Goal: Information Seeking & Learning: Learn about a topic

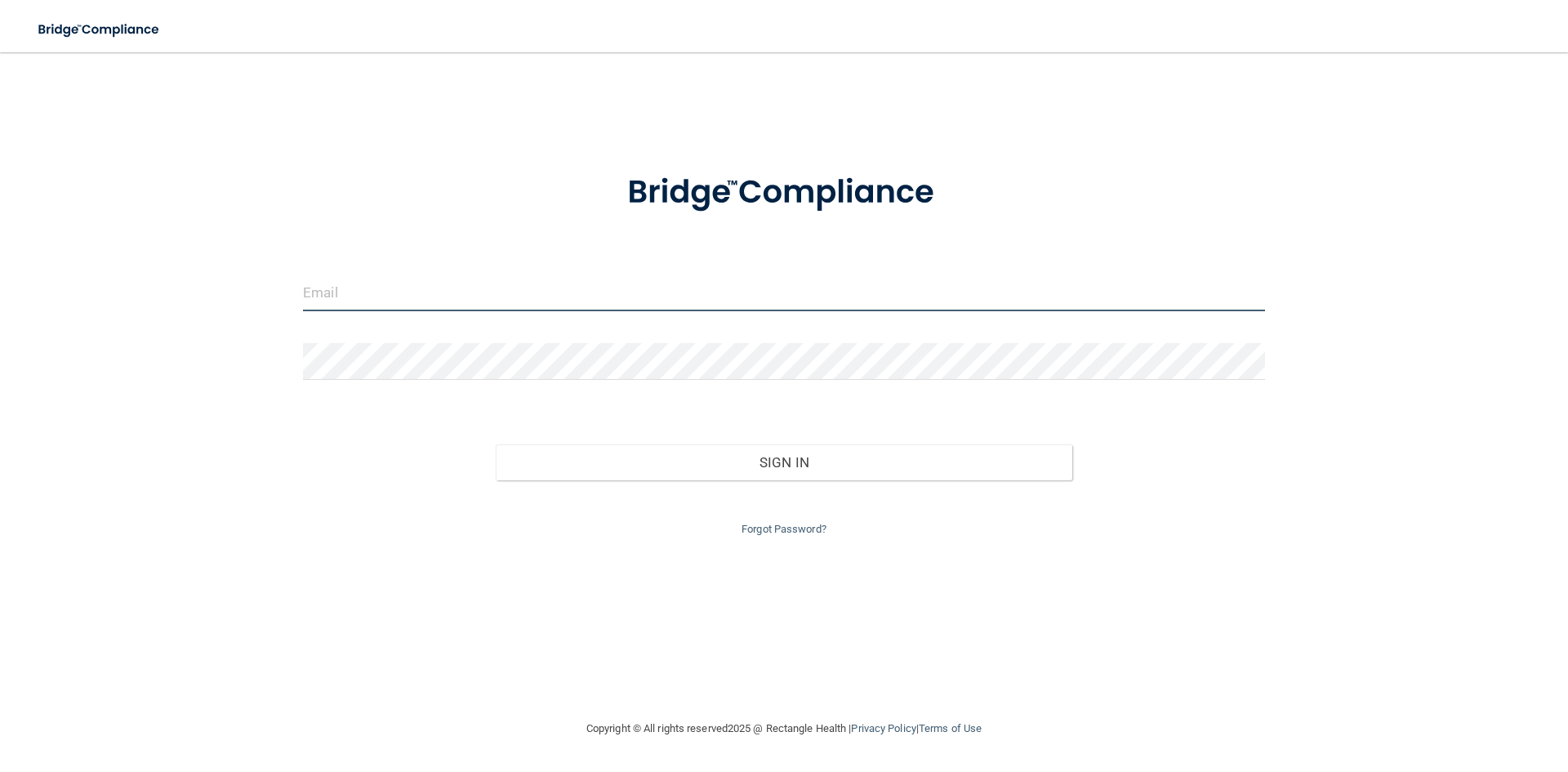
drag, startPoint x: 463, startPoint y: 297, endPoint x: 686, endPoint y: 316, distance: 223.8
click at [463, 297] on input "email" at bounding box center [784, 292] width 962 height 37
type input "[EMAIL_ADDRESS][DOMAIN_NAME]"
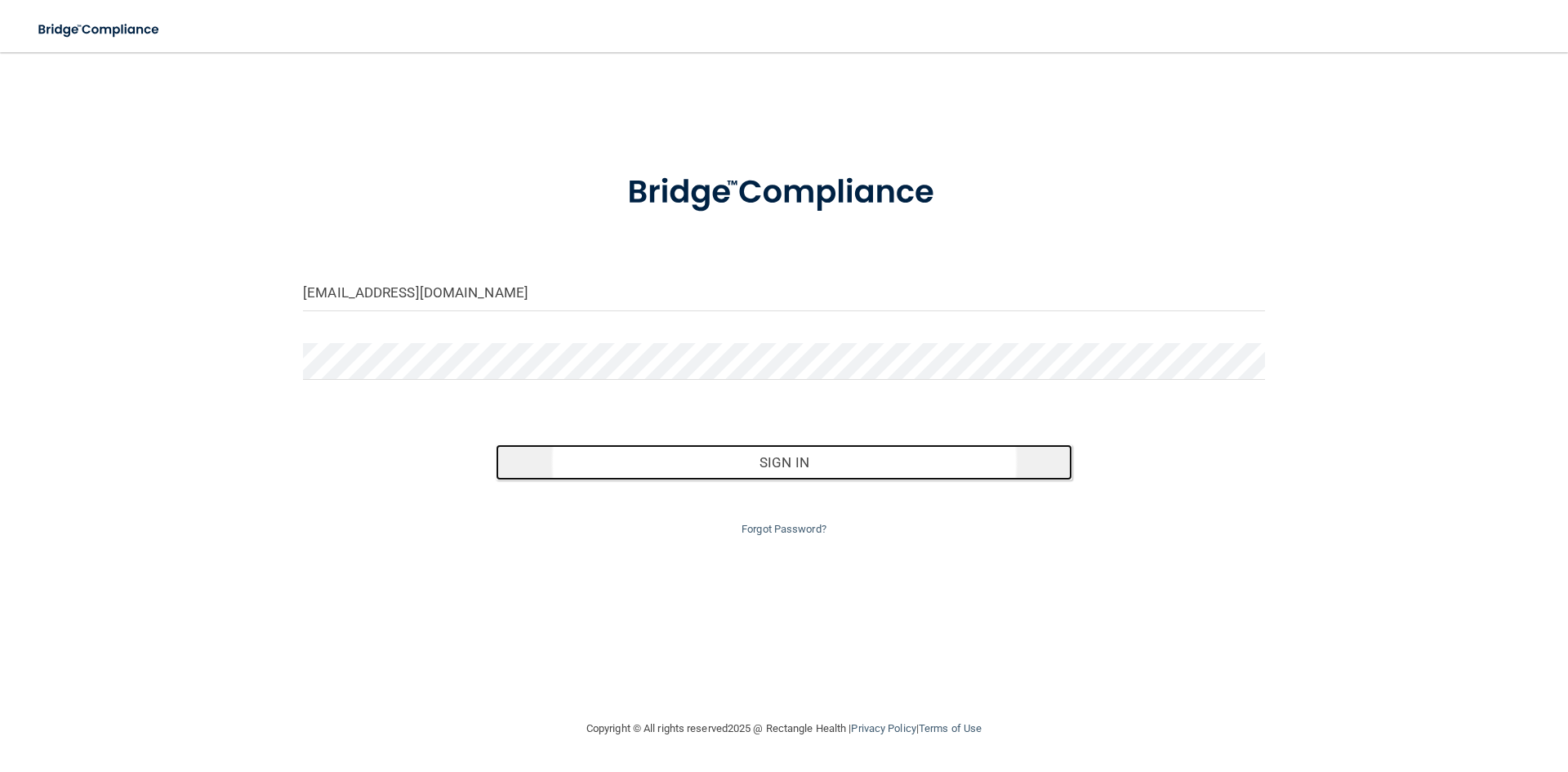
click at [852, 460] on button "Sign In" at bounding box center [784, 463] width 577 height 36
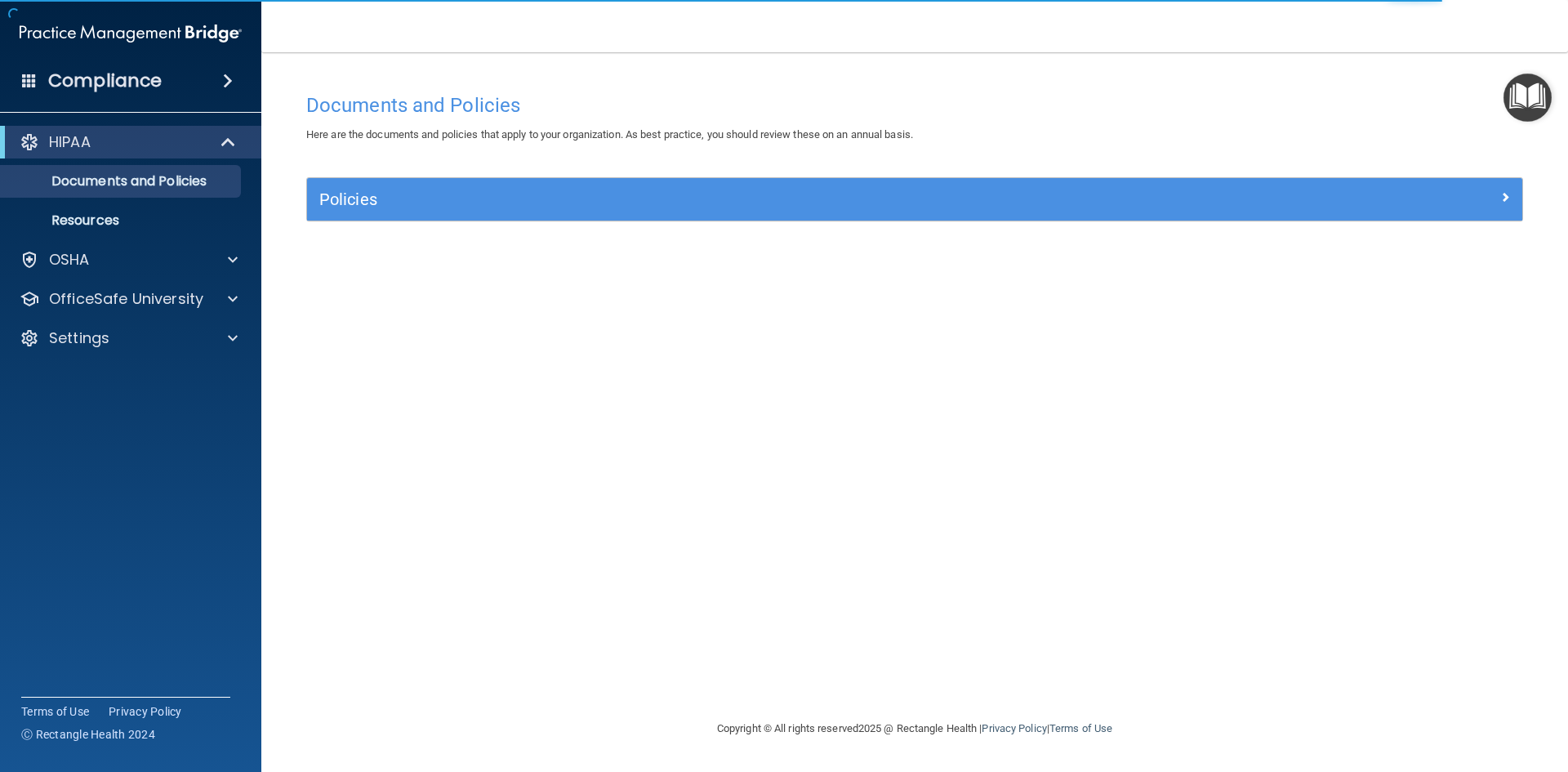
click at [1528, 85] on img "Open Resource Center" at bounding box center [1527, 97] width 48 height 48
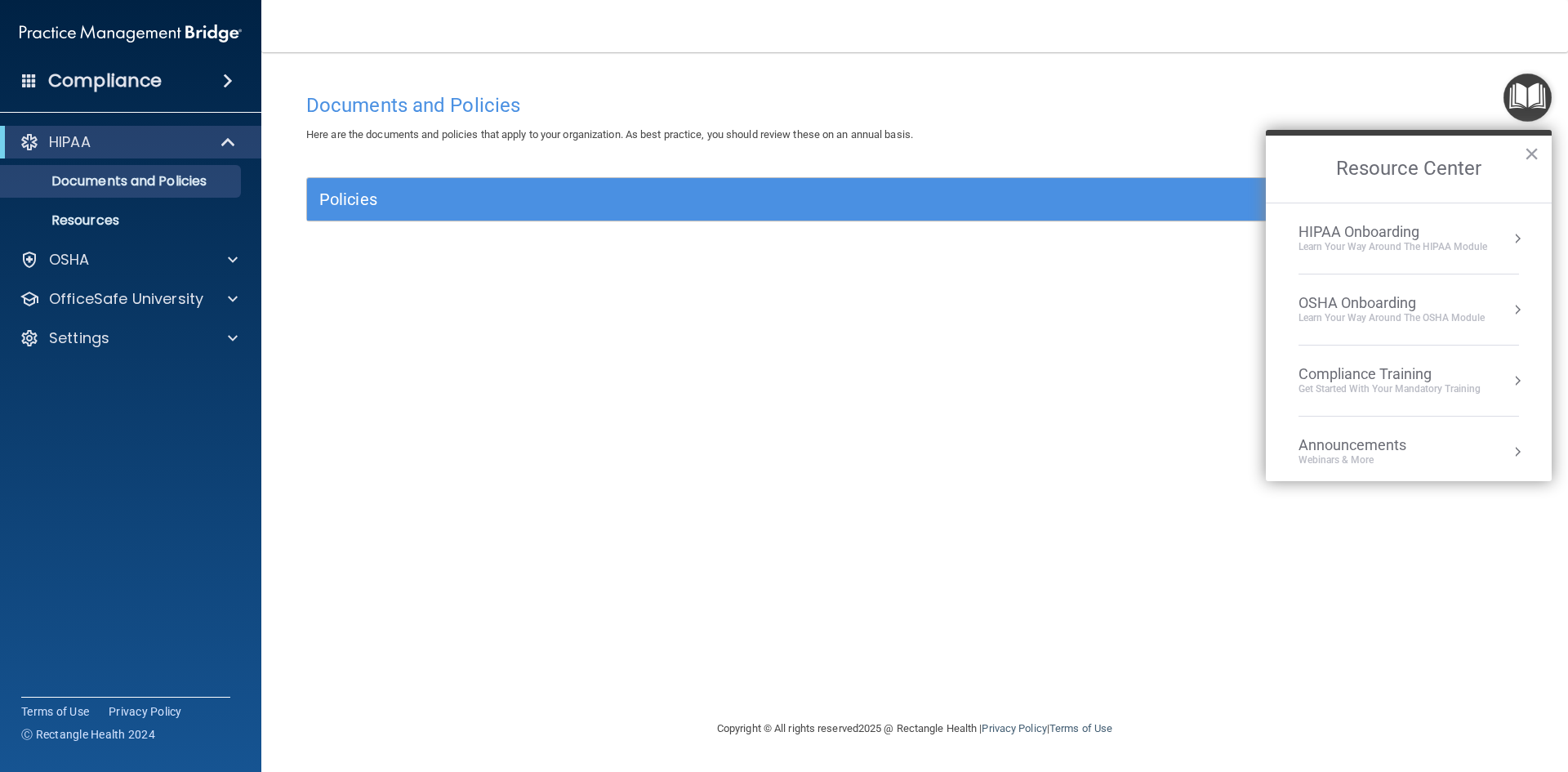
click at [1410, 371] on div "Compliance Training" at bounding box center [1389, 374] width 182 height 18
click at [1337, 230] on div "HIPAA Training for Members" at bounding box center [1369, 230] width 182 height 15
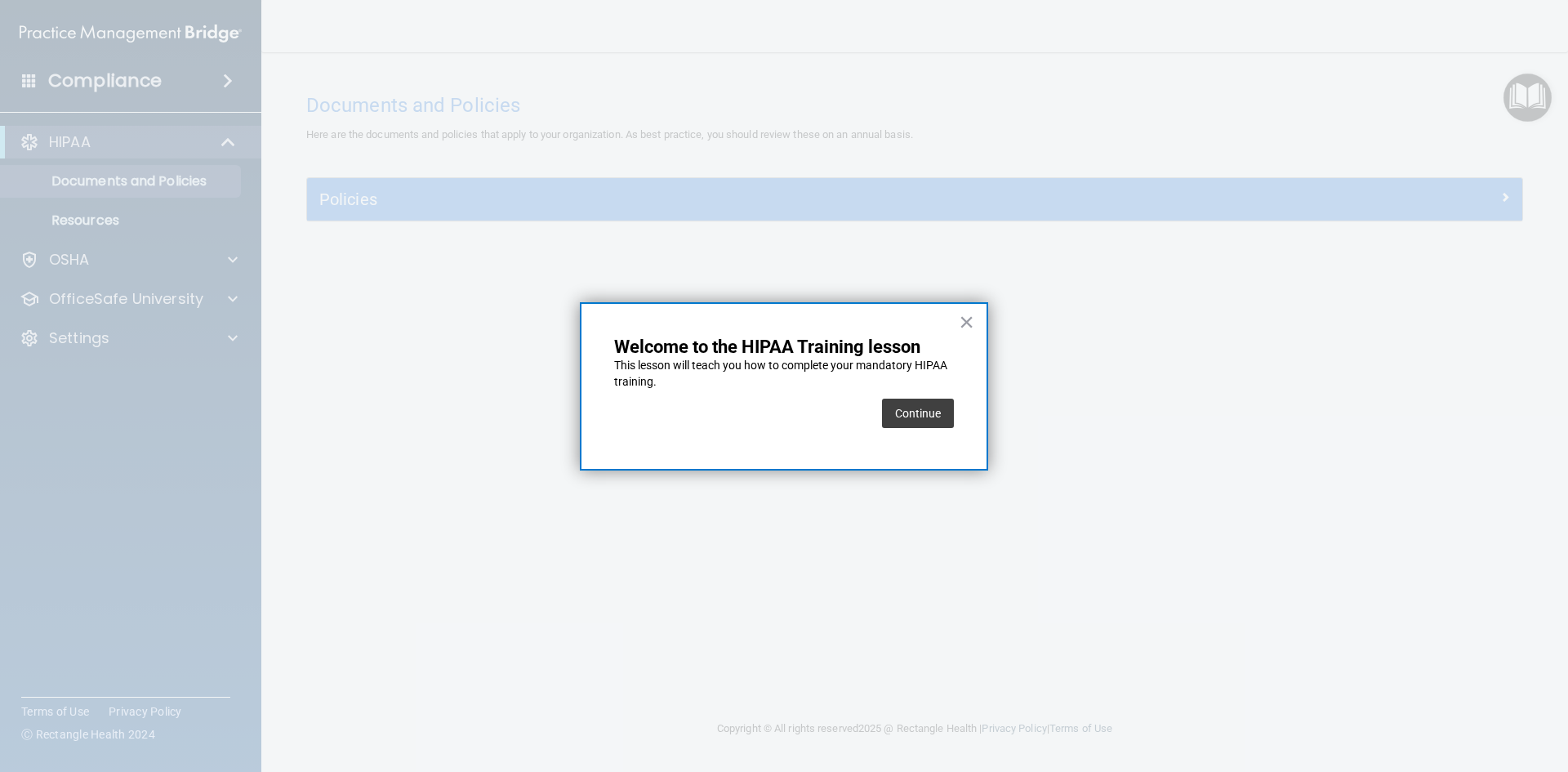
drag, startPoint x: 918, startPoint y: 413, endPoint x: 931, endPoint y: 406, distance: 14.8
click at [924, 413] on button "Continue" at bounding box center [917, 414] width 72 height 30
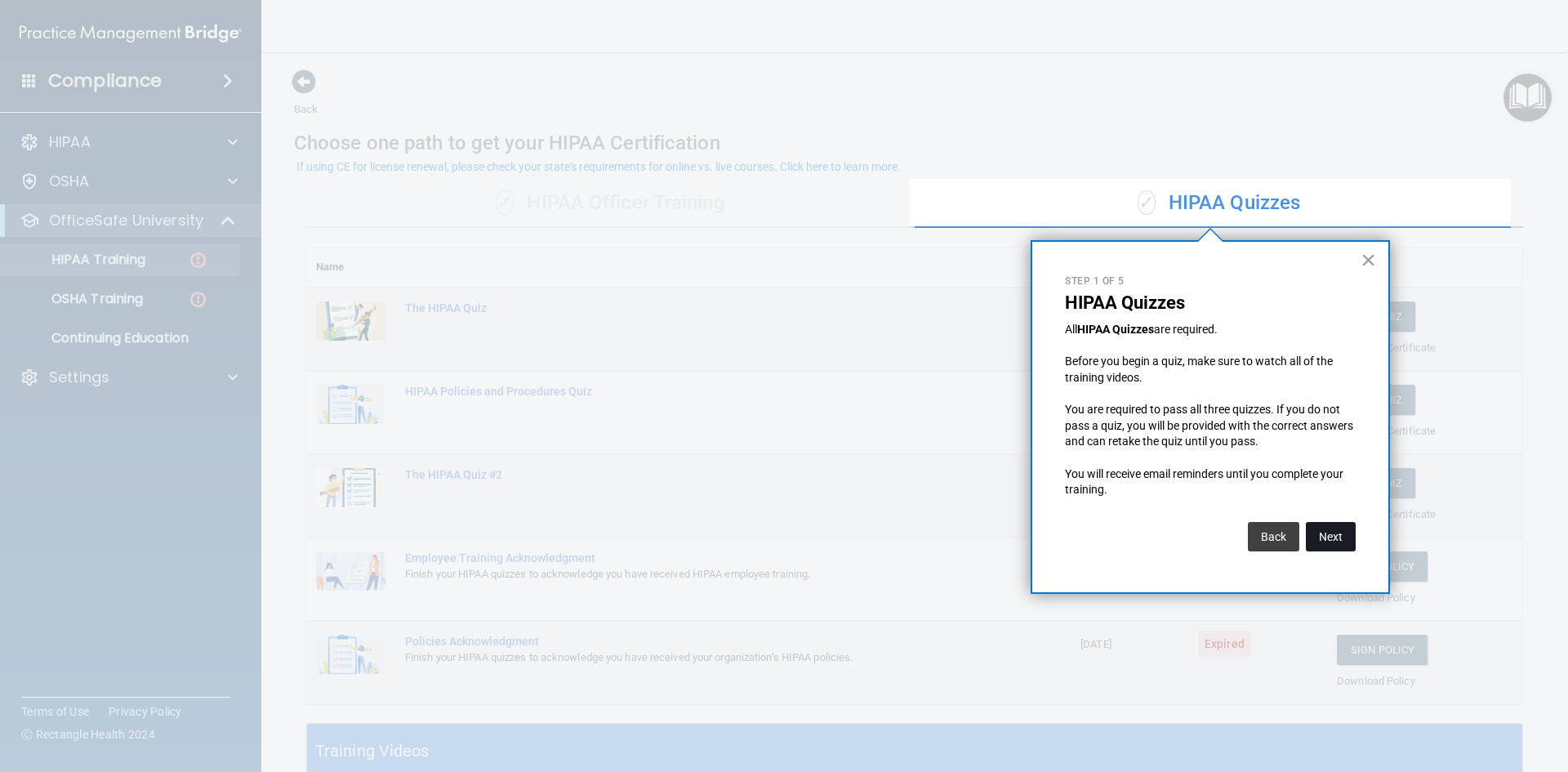
click at [1330, 542] on button "Next" at bounding box center [1330, 536] width 50 height 30
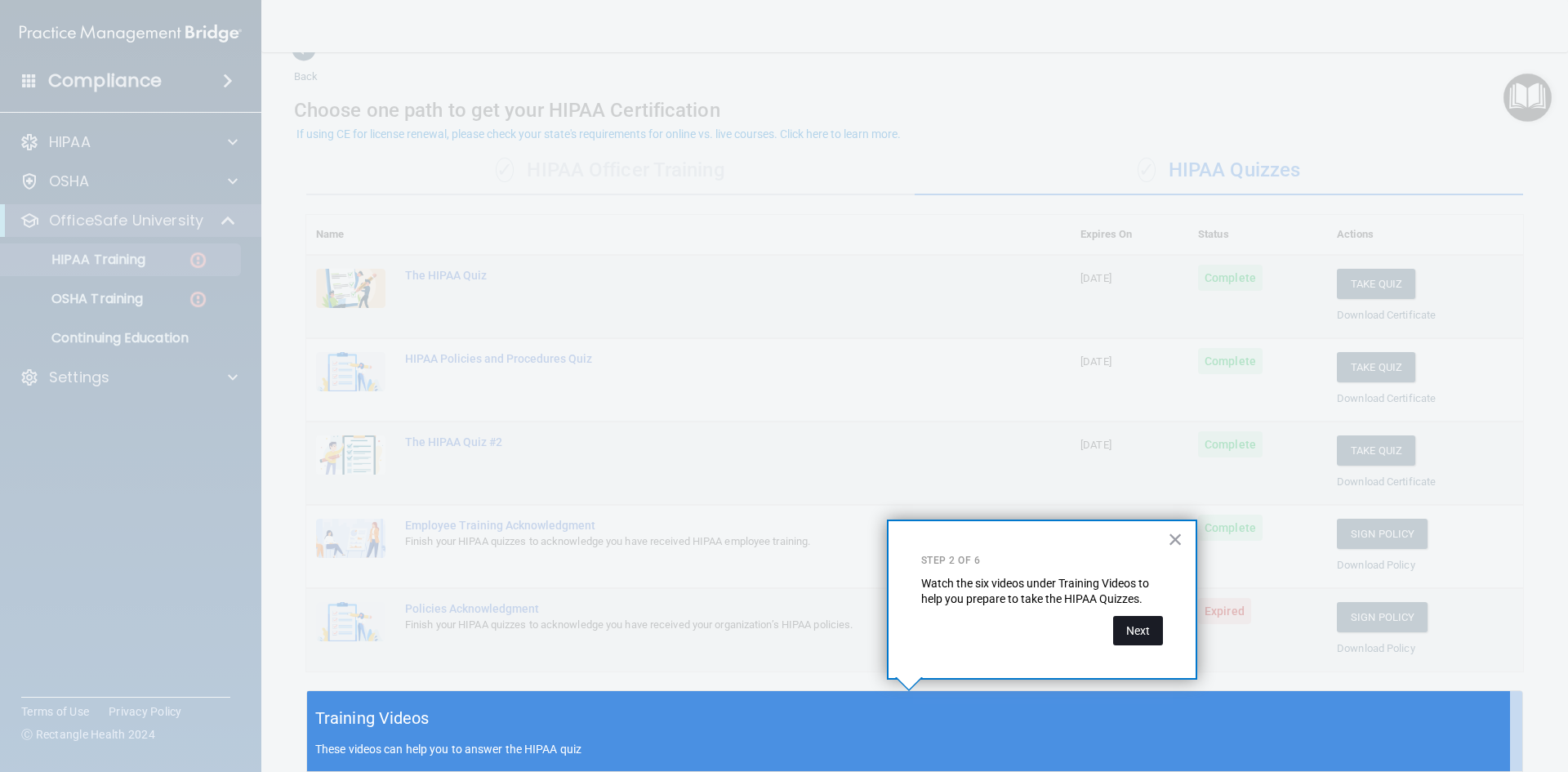
click at [1147, 632] on button "Next" at bounding box center [1138, 631] width 50 height 30
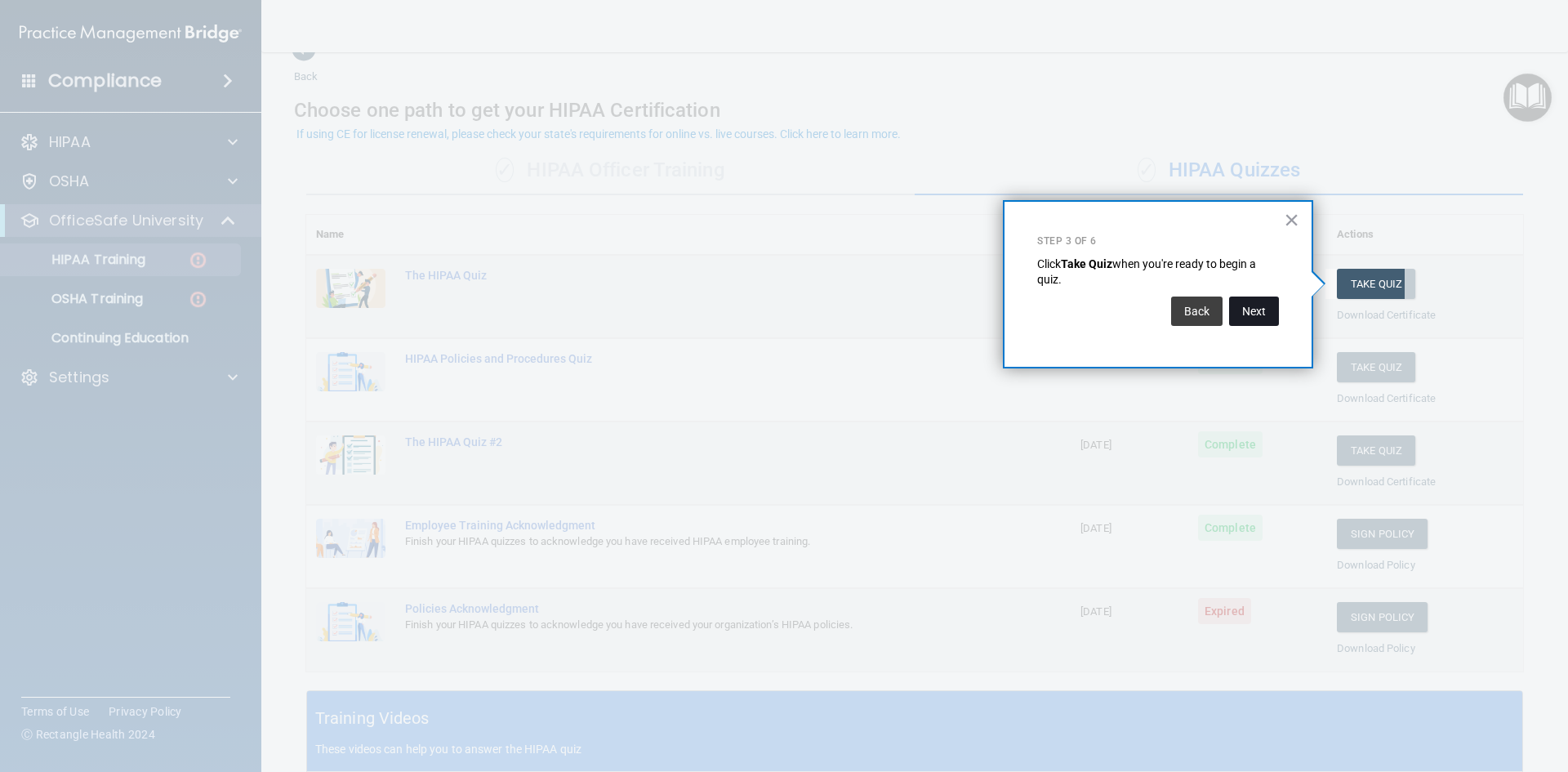
click at [1263, 303] on button "Next" at bounding box center [1254, 311] width 50 height 30
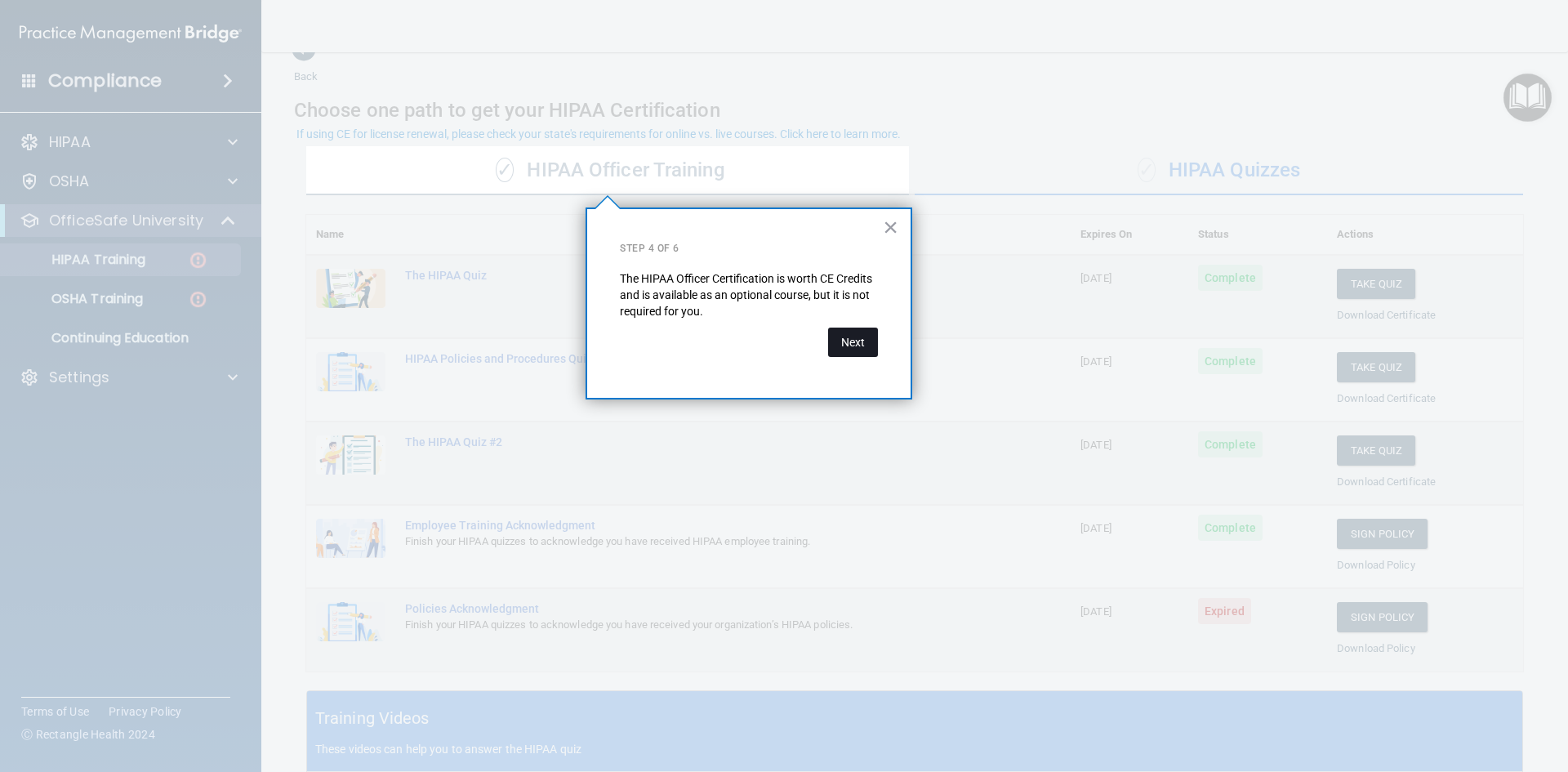
click at [850, 348] on button "Next" at bounding box center [853, 342] width 50 height 30
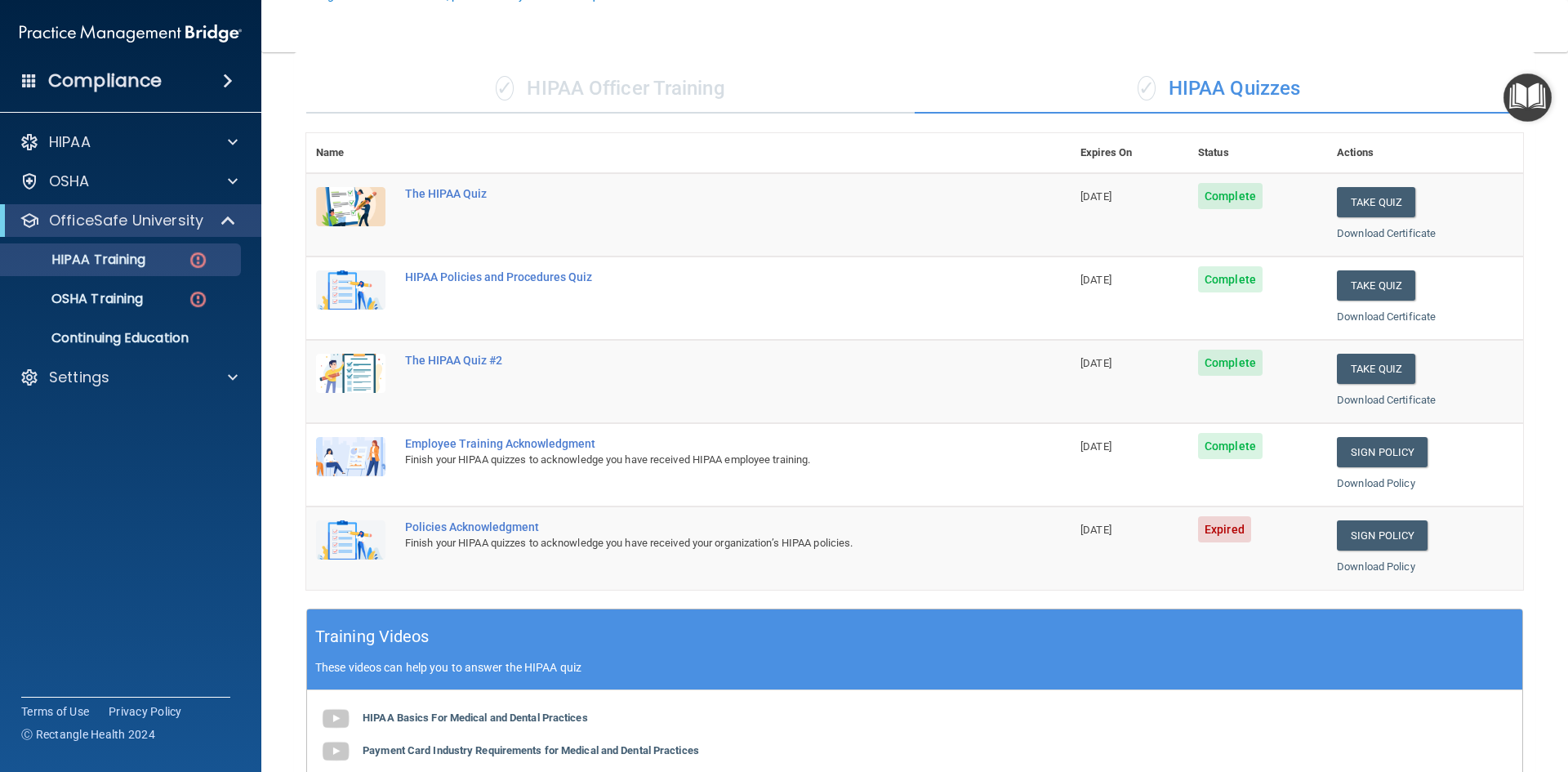
scroll to position [441, 0]
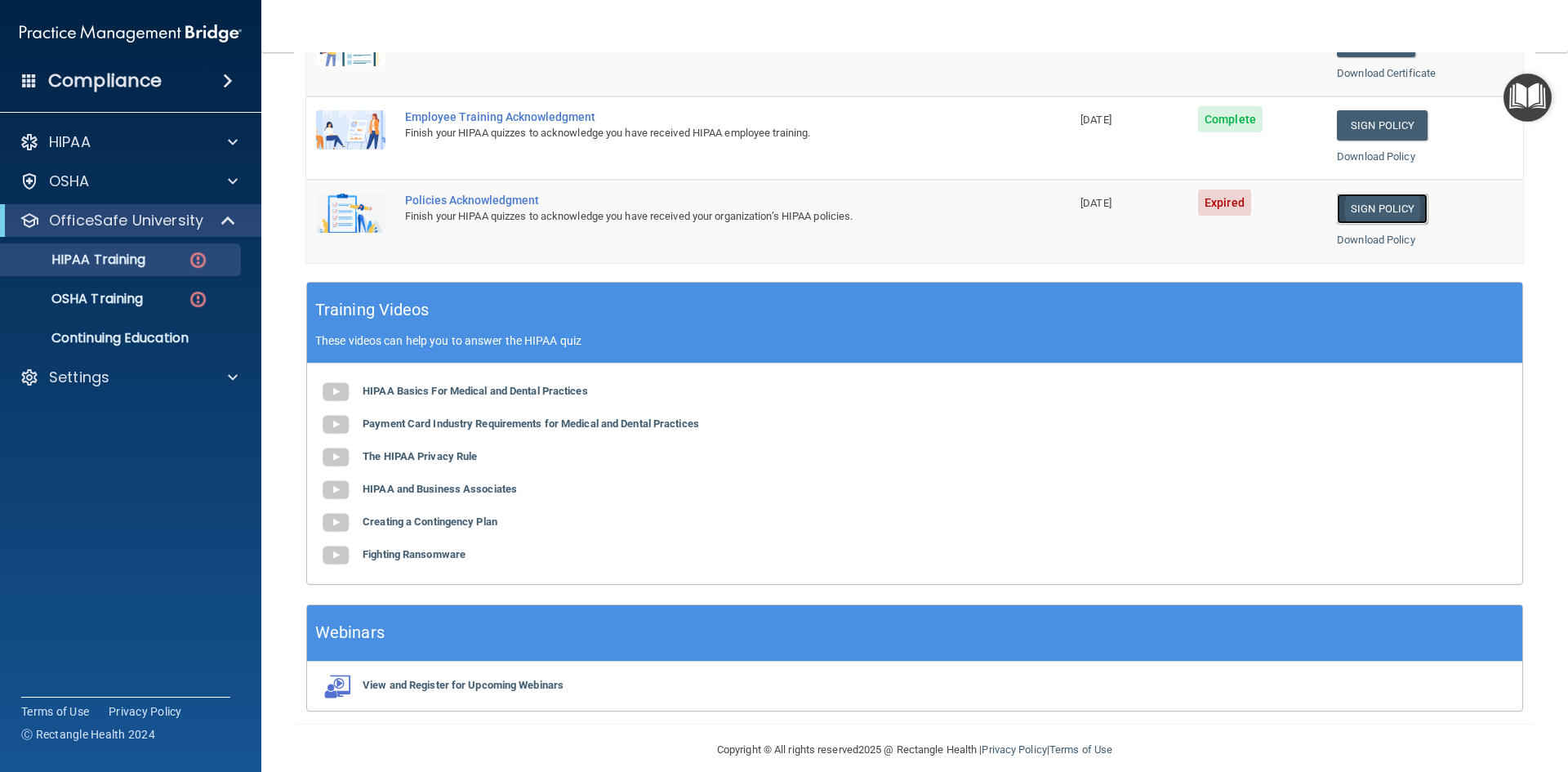
click at [1359, 207] on link "Sign Policy" at bounding box center [1382, 209] width 91 height 30
click at [1391, 207] on link "Sign Policy" at bounding box center [1382, 209] width 91 height 30
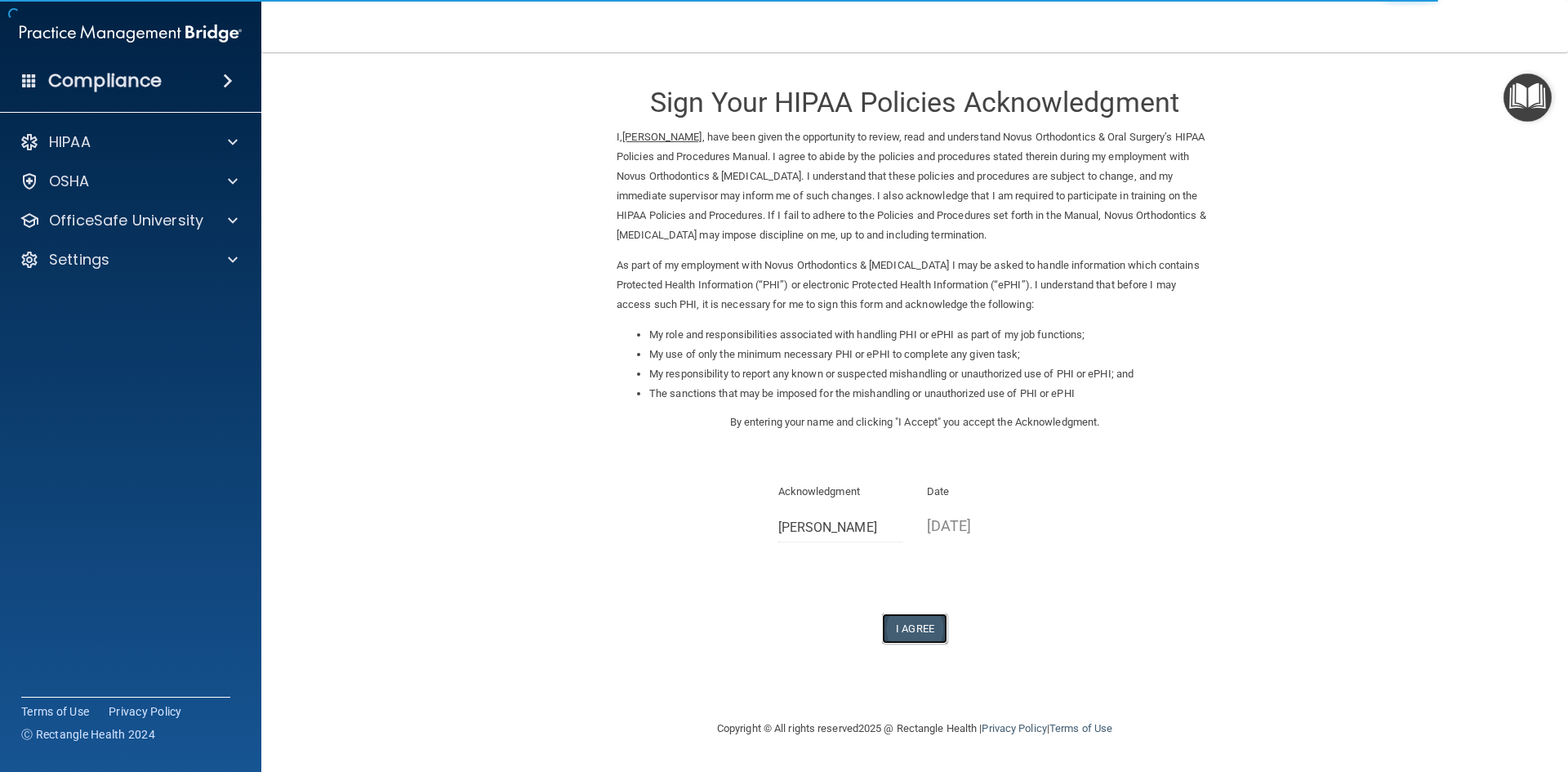
click at [905, 627] on button "I Agree" at bounding box center [914, 628] width 66 height 30
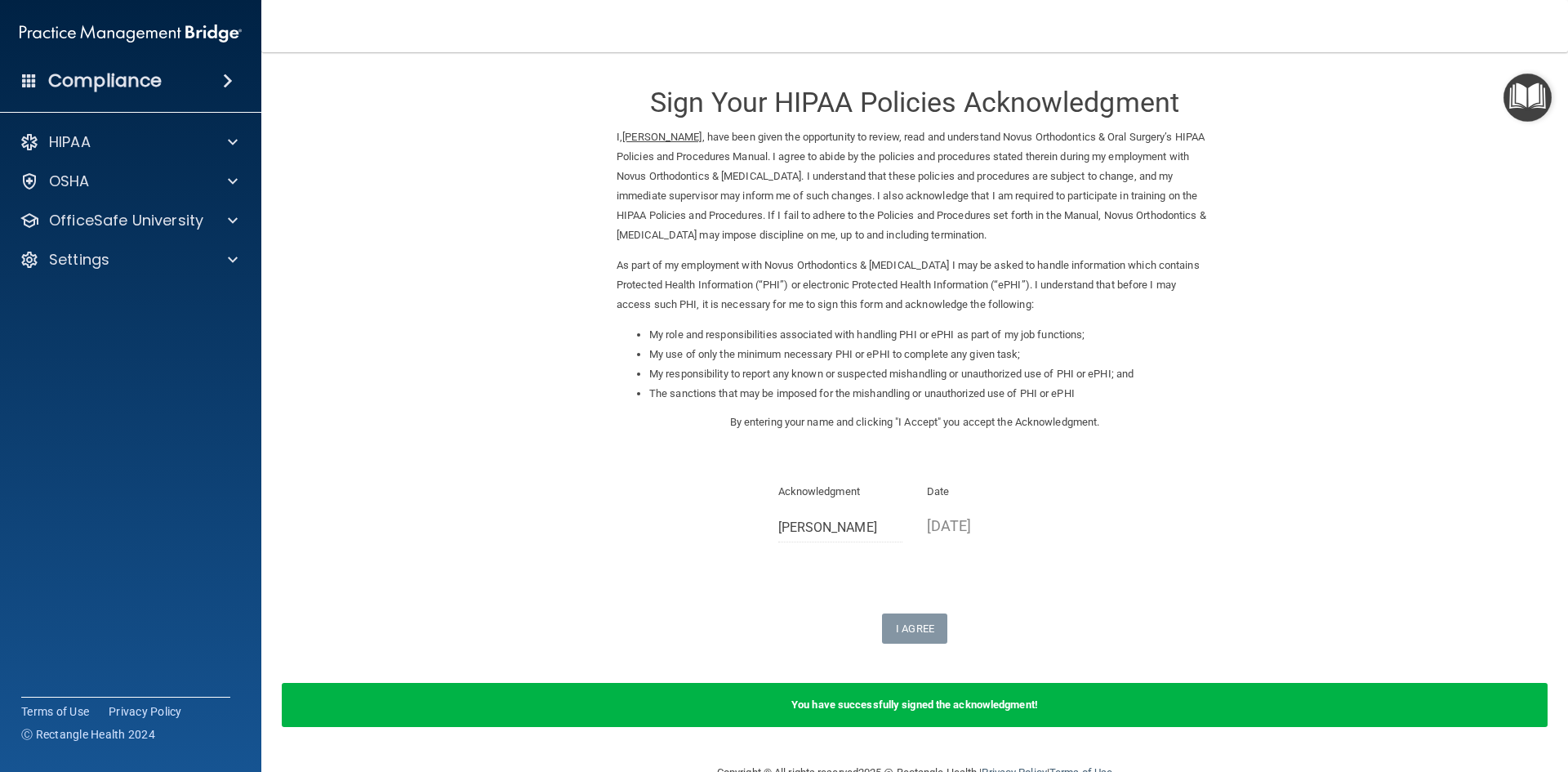
click at [1017, 711] on div "You have successfully signed the acknowledgment!" at bounding box center [914, 704] width 1266 height 44
click at [1517, 89] on img "Open Resource Center" at bounding box center [1527, 97] width 48 height 48
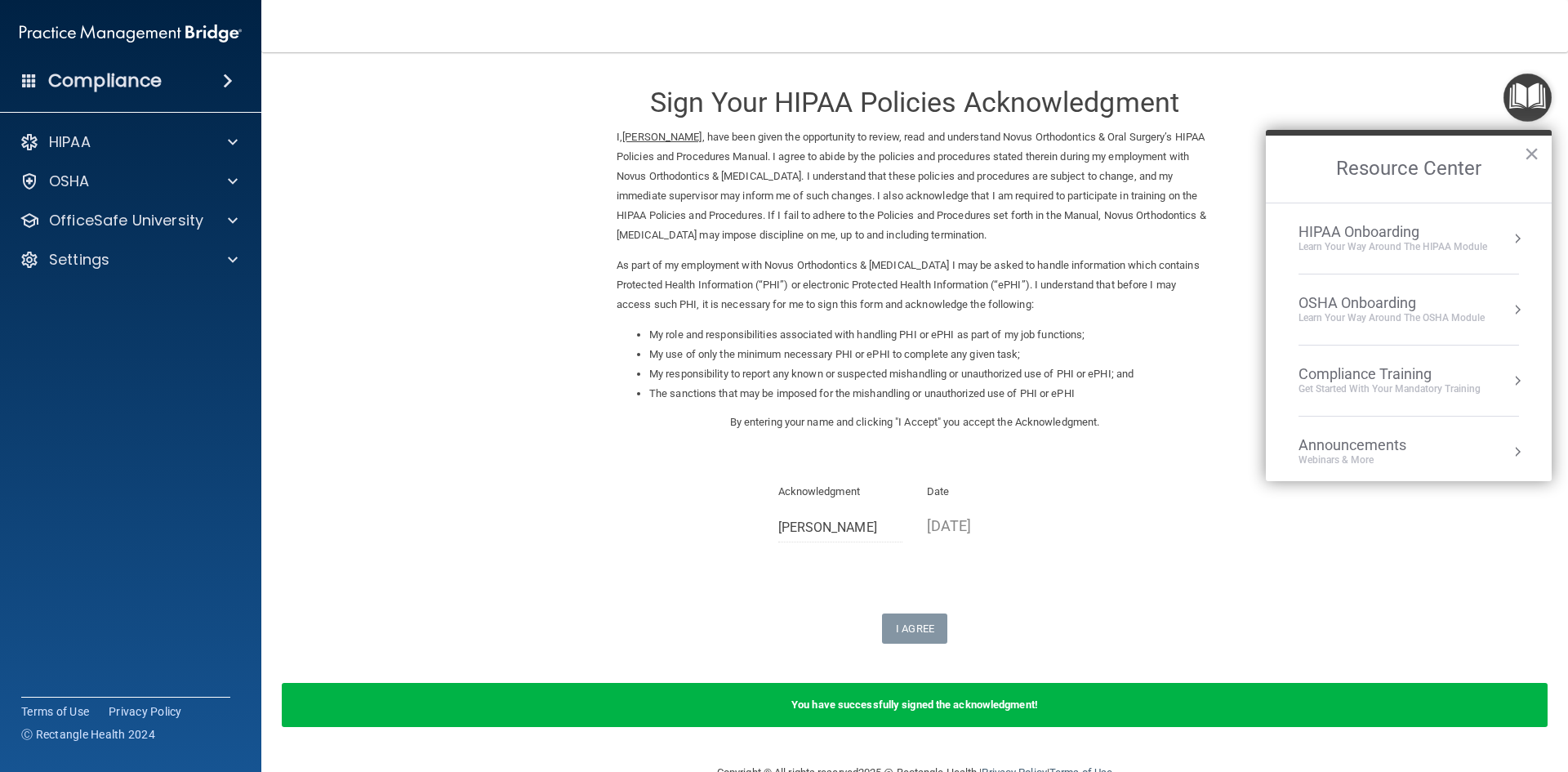
click at [1151, 534] on div "Acknowledgment Jinna Mitchell Date 09/05/2025" at bounding box center [914, 517] width 596 height 73
click at [210, 139] on div at bounding box center [230, 142] width 41 height 20
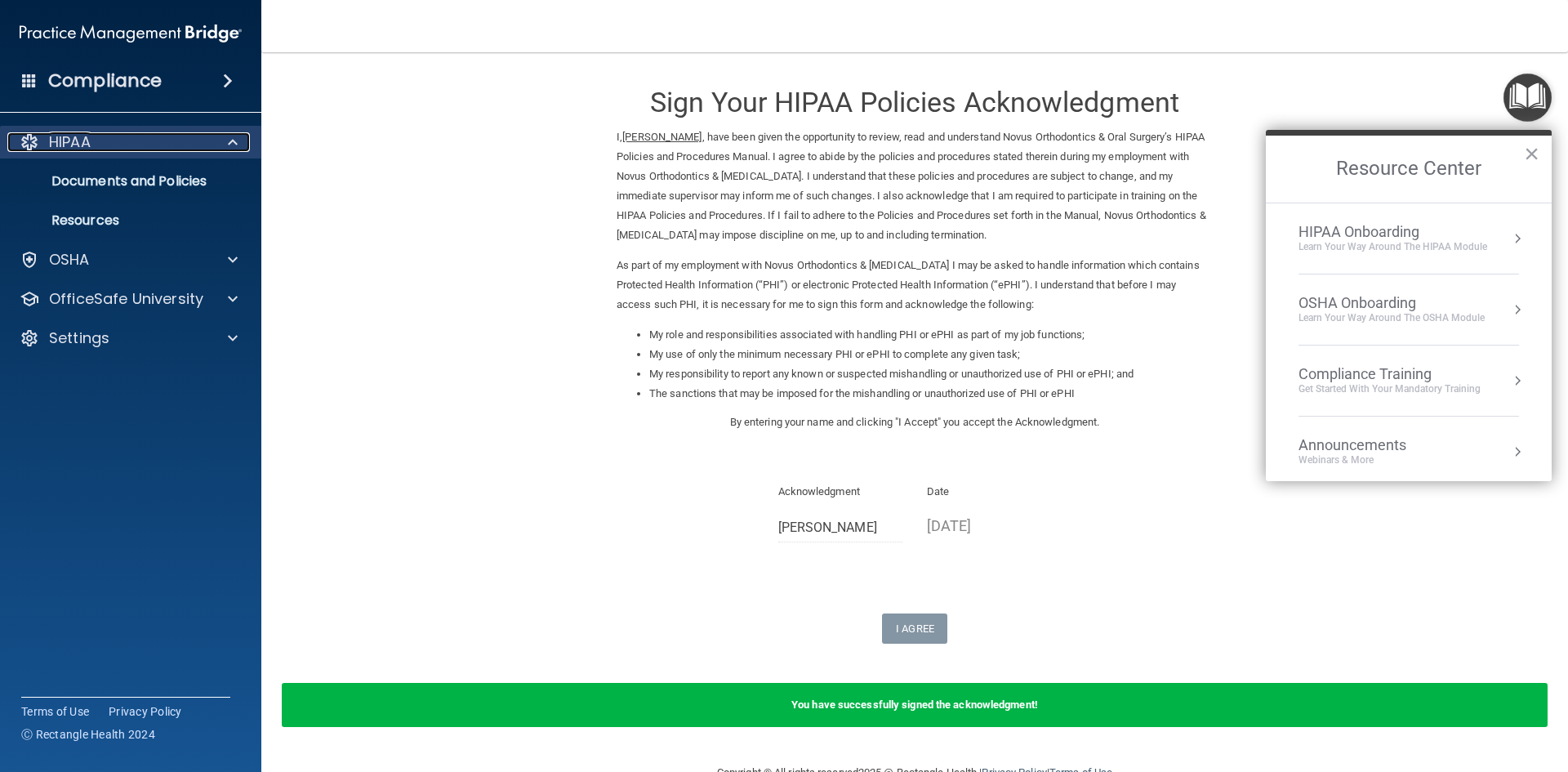
click at [145, 146] on div "HIPAA" at bounding box center [108, 142] width 203 height 20
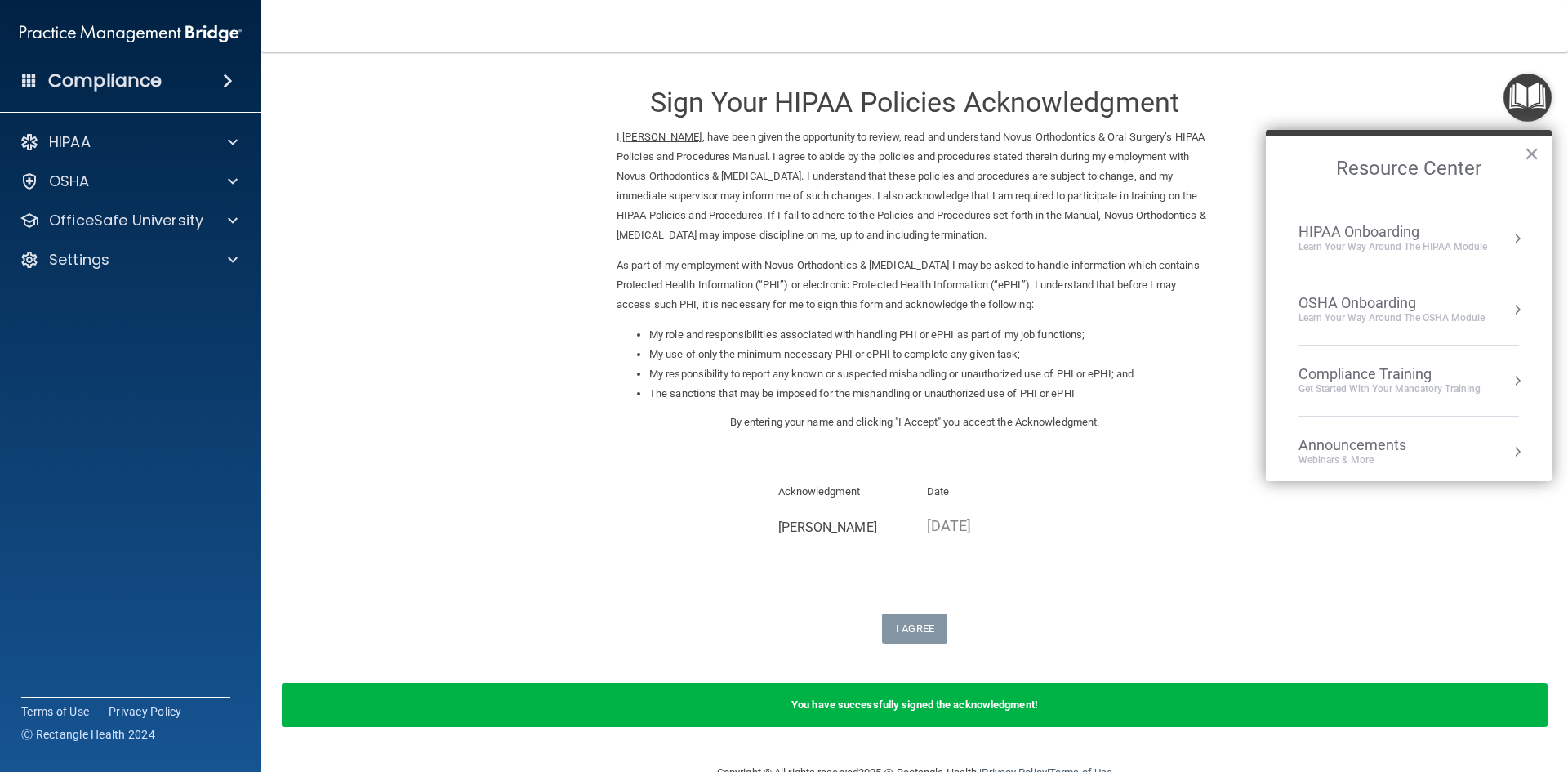
click at [1384, 380] on div "Compliance Training" at bounding box center [1389, 374] width 182 height 18
click at [1375, 235] on div "HIPAA Training for Members" at bounding box center [1369, 230] width 182 height 15
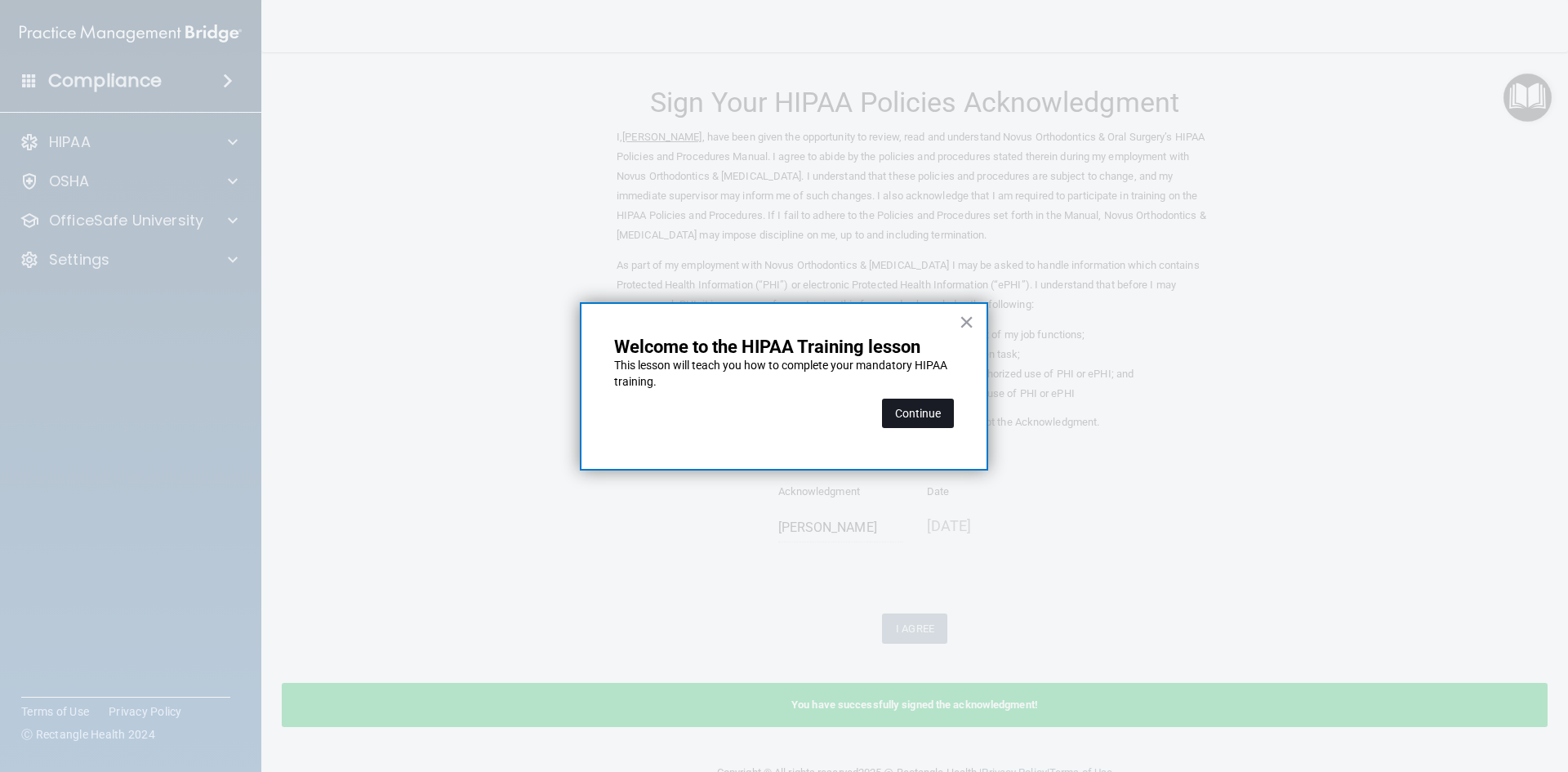
click at [913, 413] on button "Continue" at bounding box center [917, 414] width 72 height 30
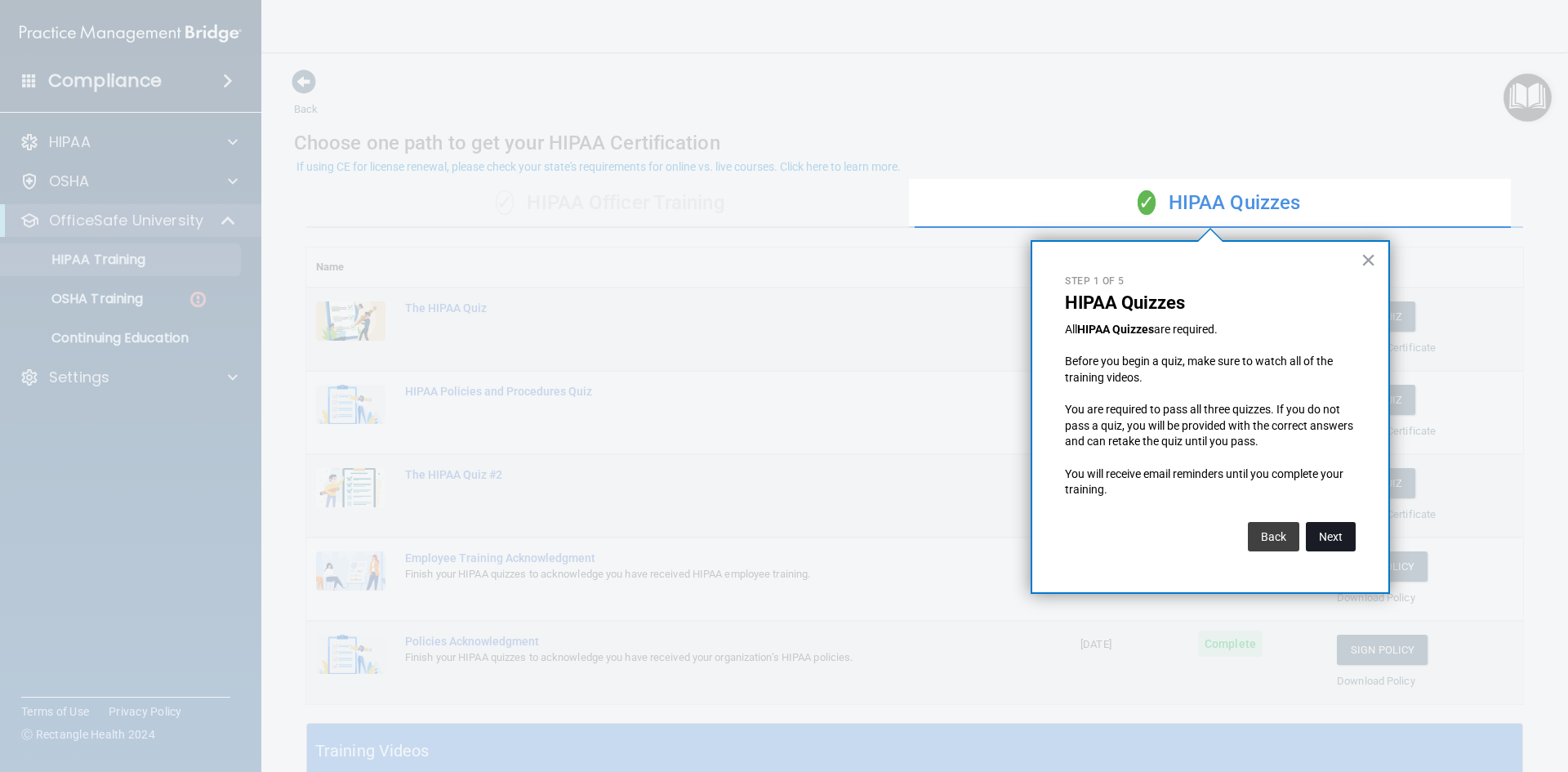
click at [1336, 531] on button "Next" at bounding box center [1330, 536] width 50 height 30
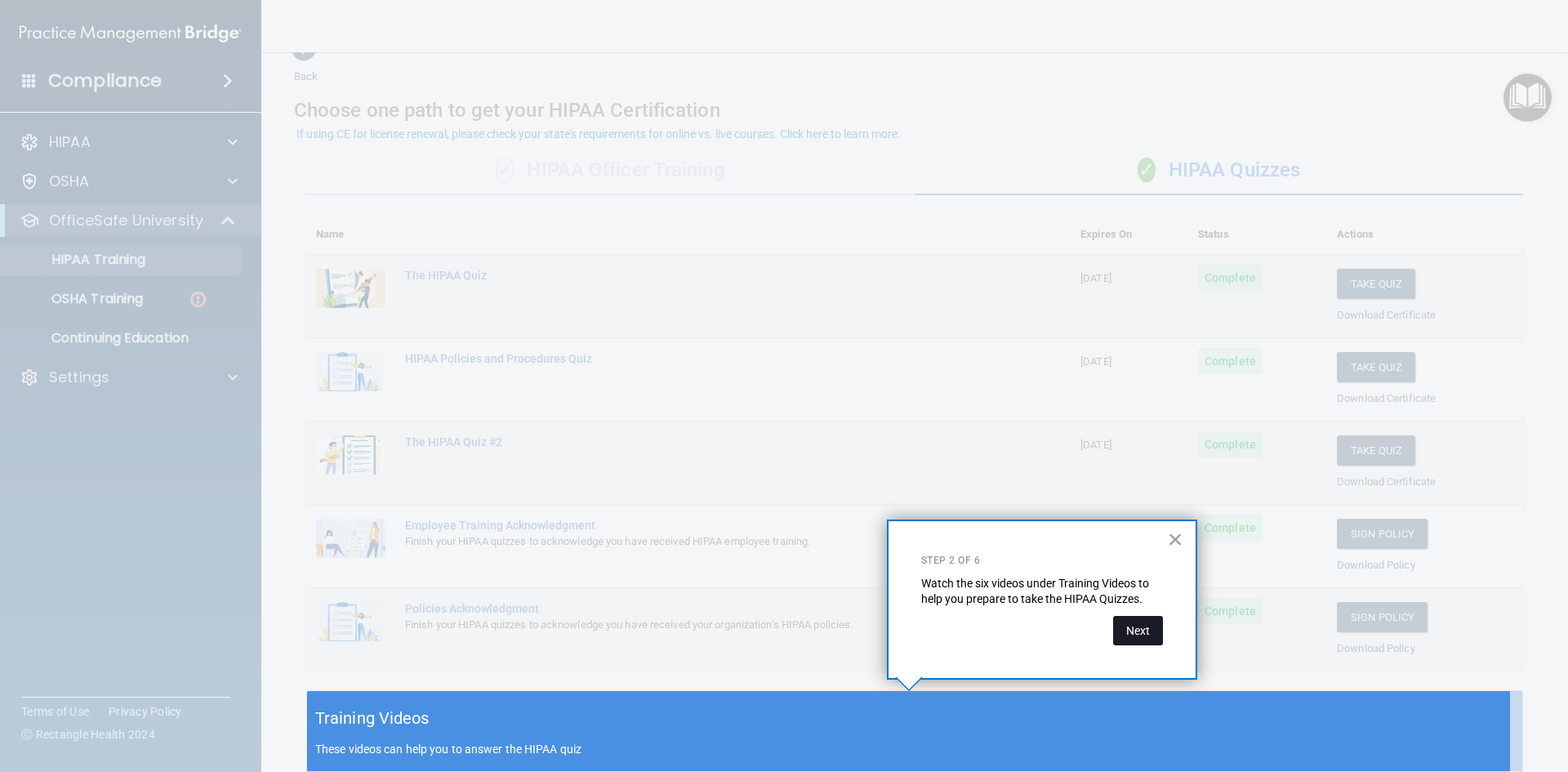
click at [1131, 634] on button "Next" at bounding box center [1138, 631] width 50 height 30
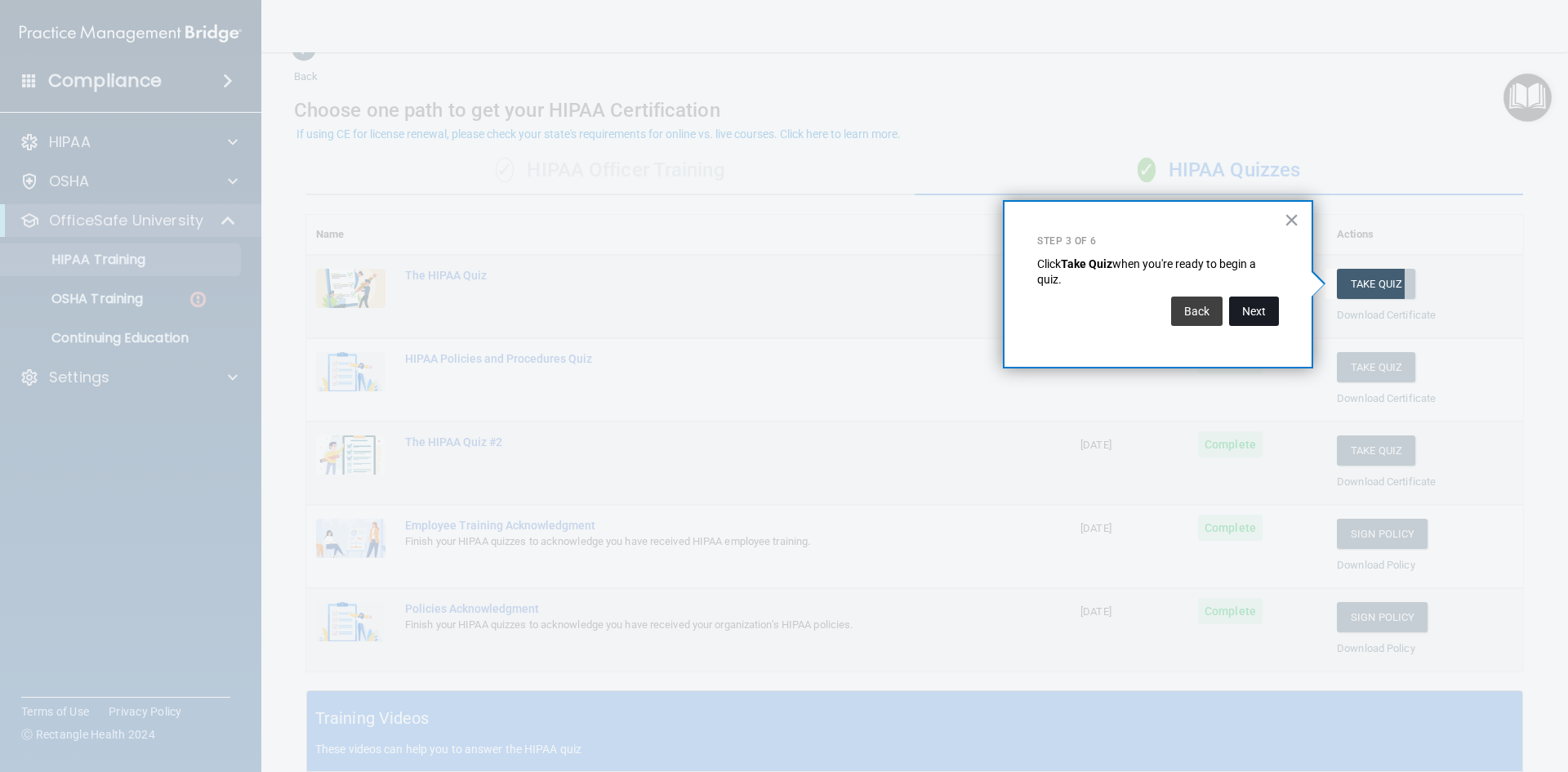
click at [1251, 305] on button "Next" at bounding box center [1254, 311] width 50 height 30
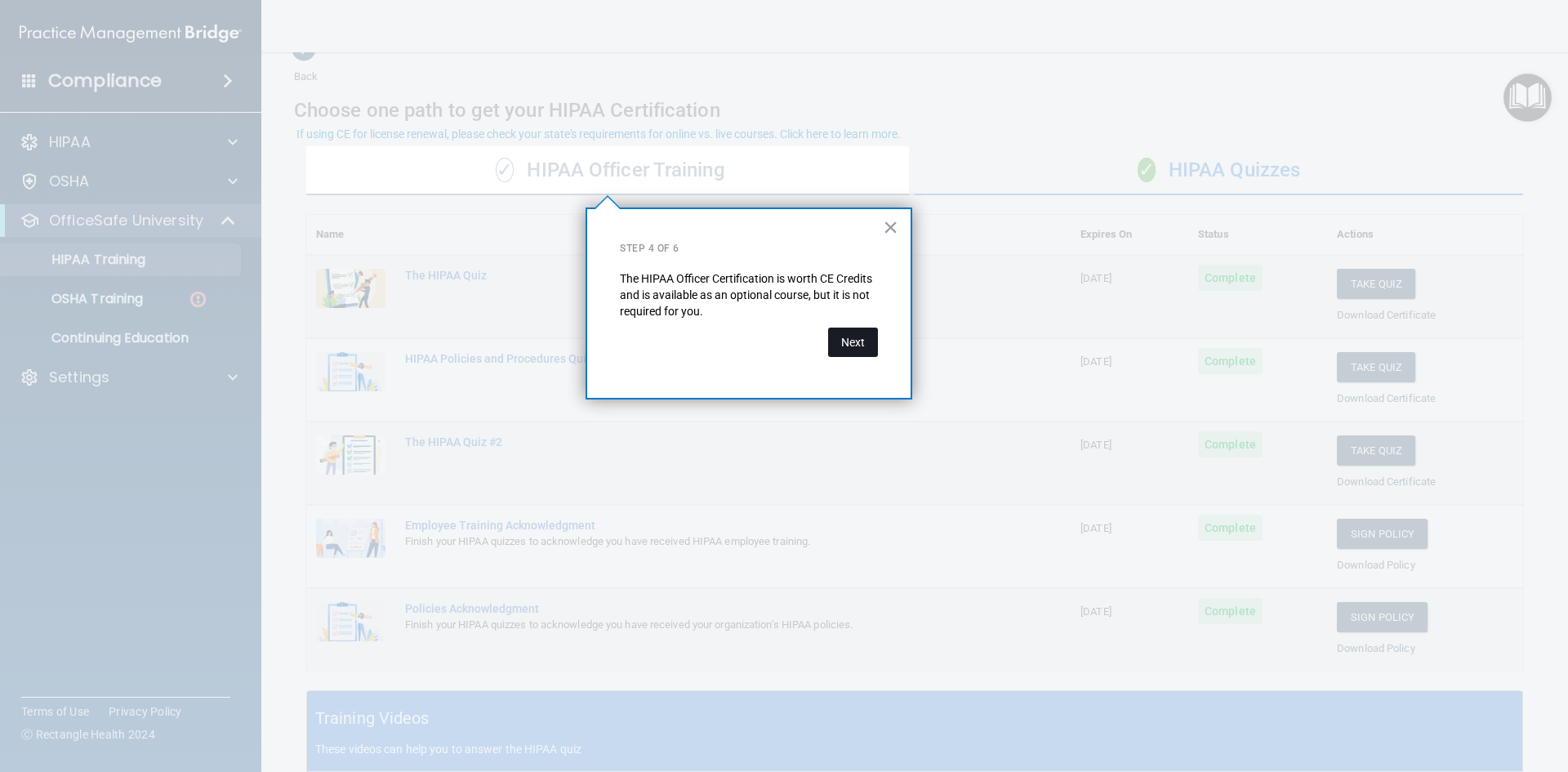
click at [861, 343] on button "Next" at bounding box center [853, 342] width 50 height 30
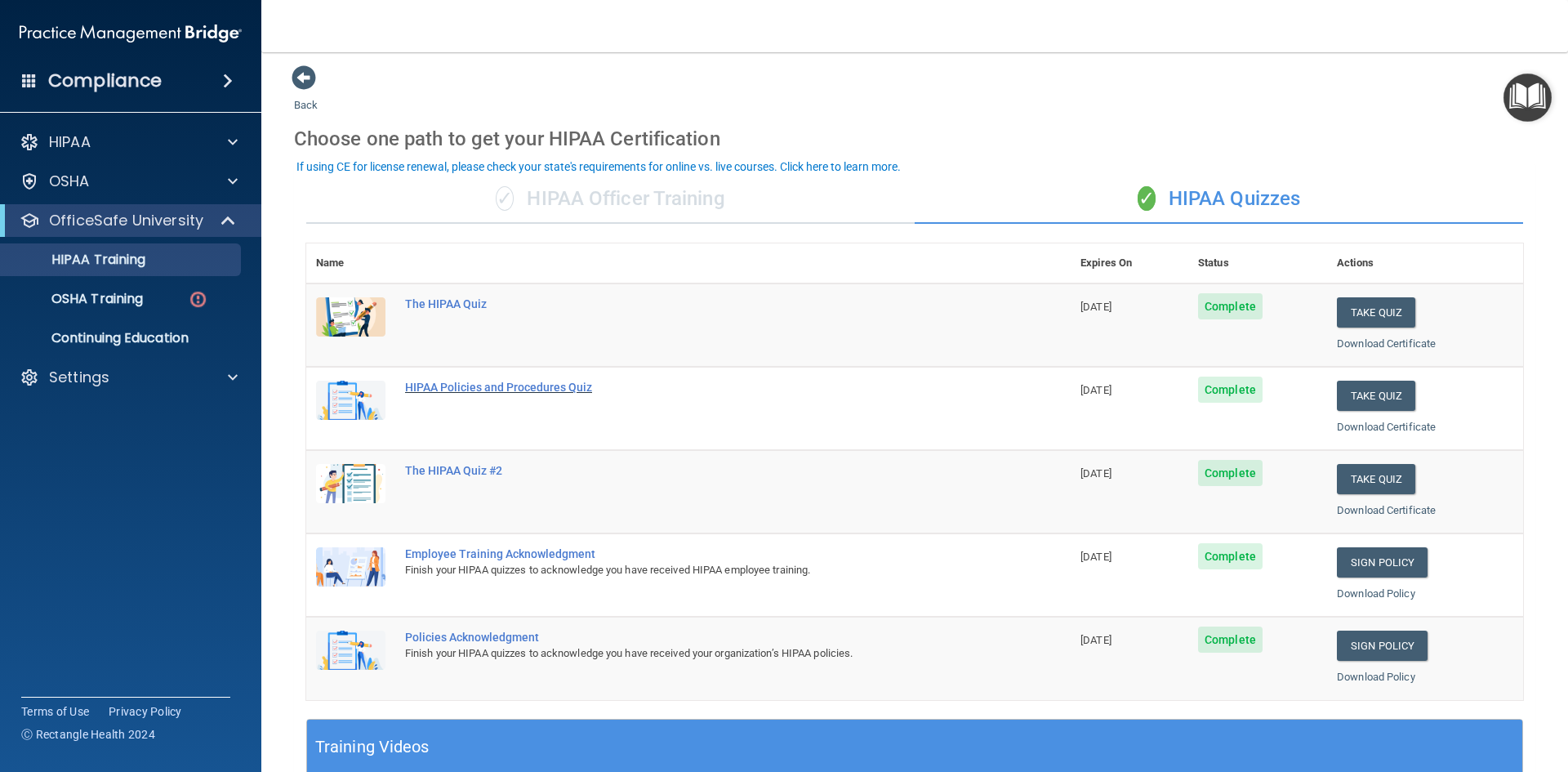
scroll to position [0, 0]
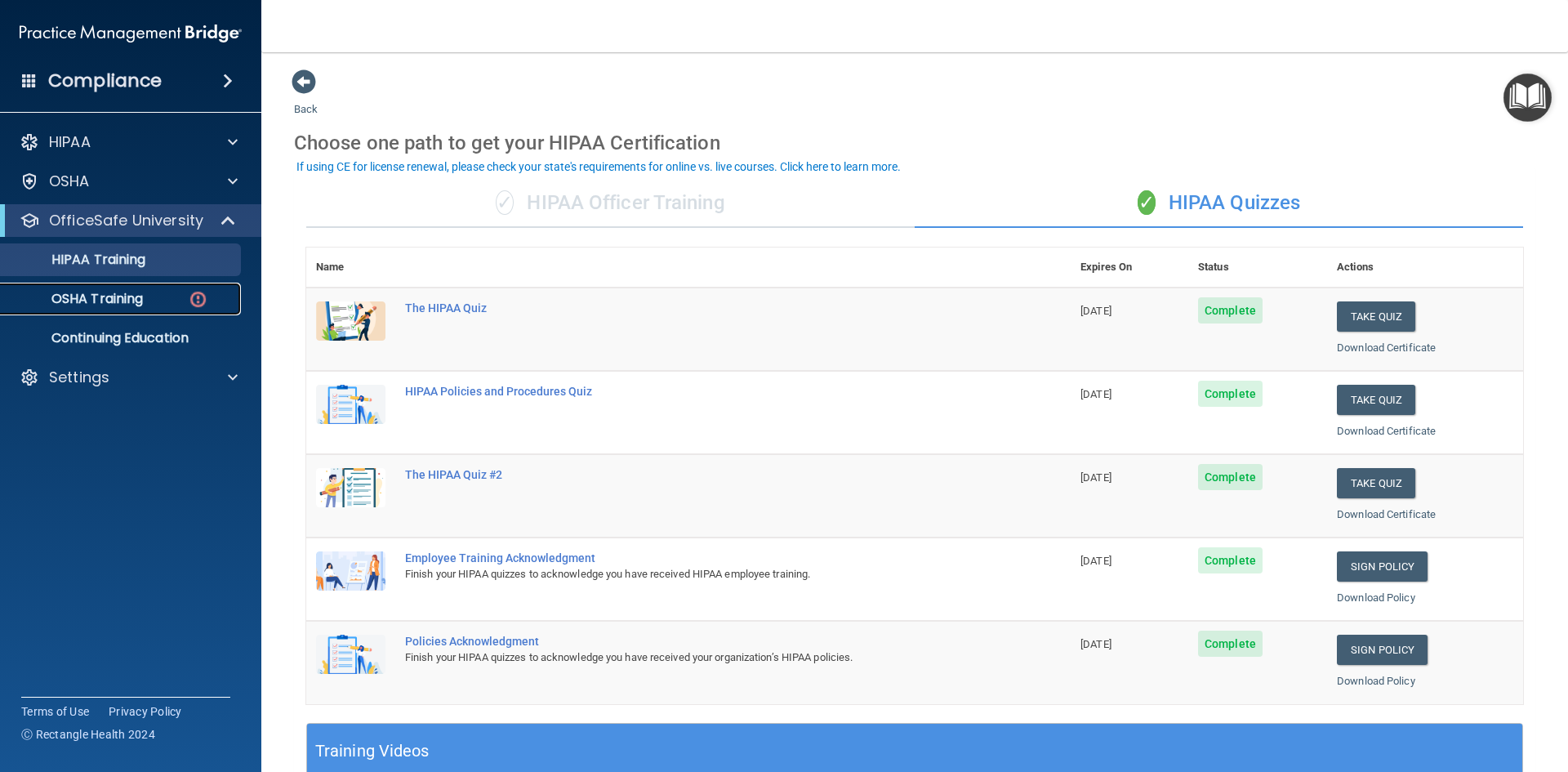
click at [138, 291] on p "OSHA Training" at bounding box center [77, 298] width 132 height 16
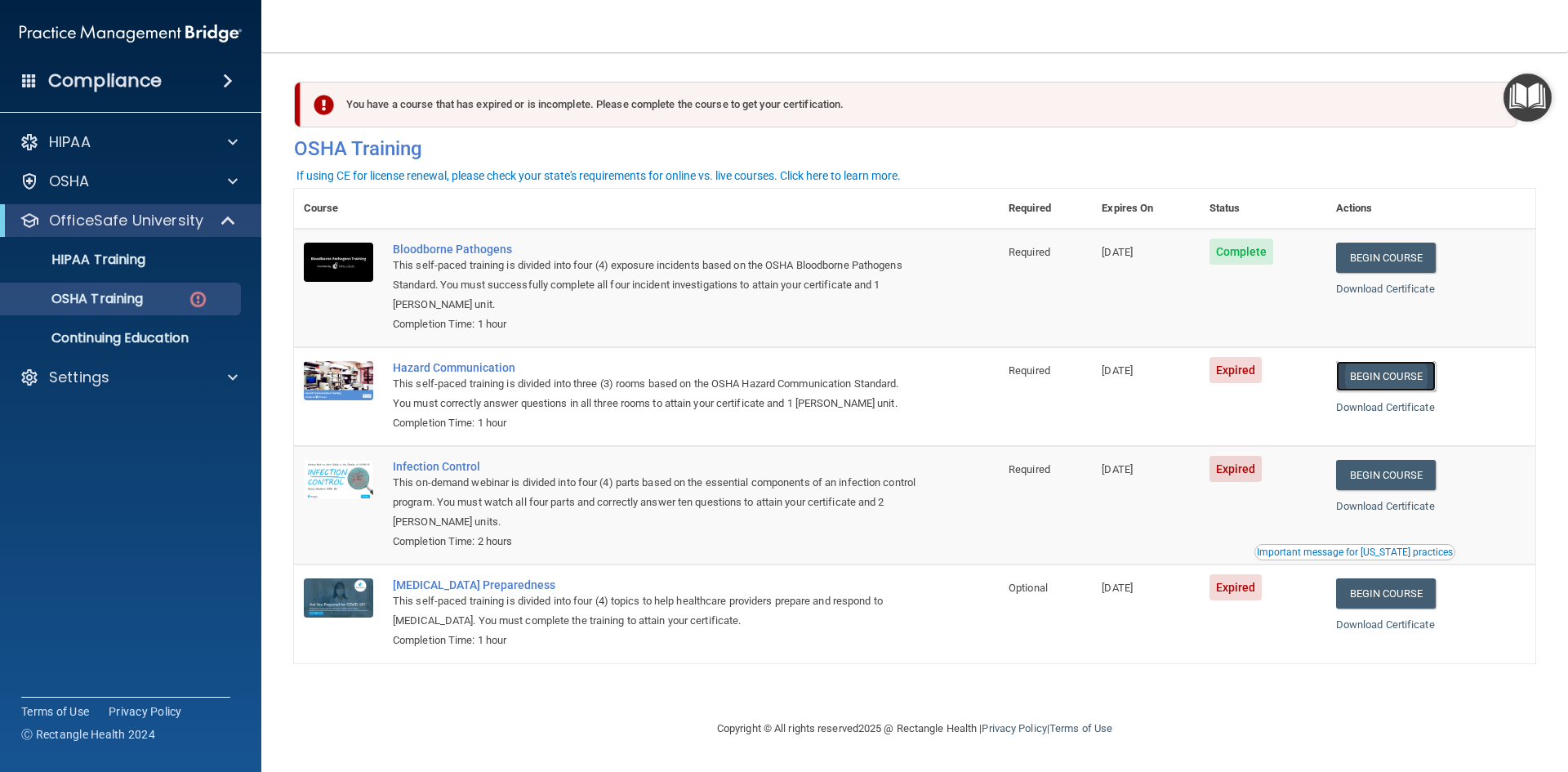
click at [1364, 376] on link "Begin Course" at bounding box center [1386, 376] width 99 height 30
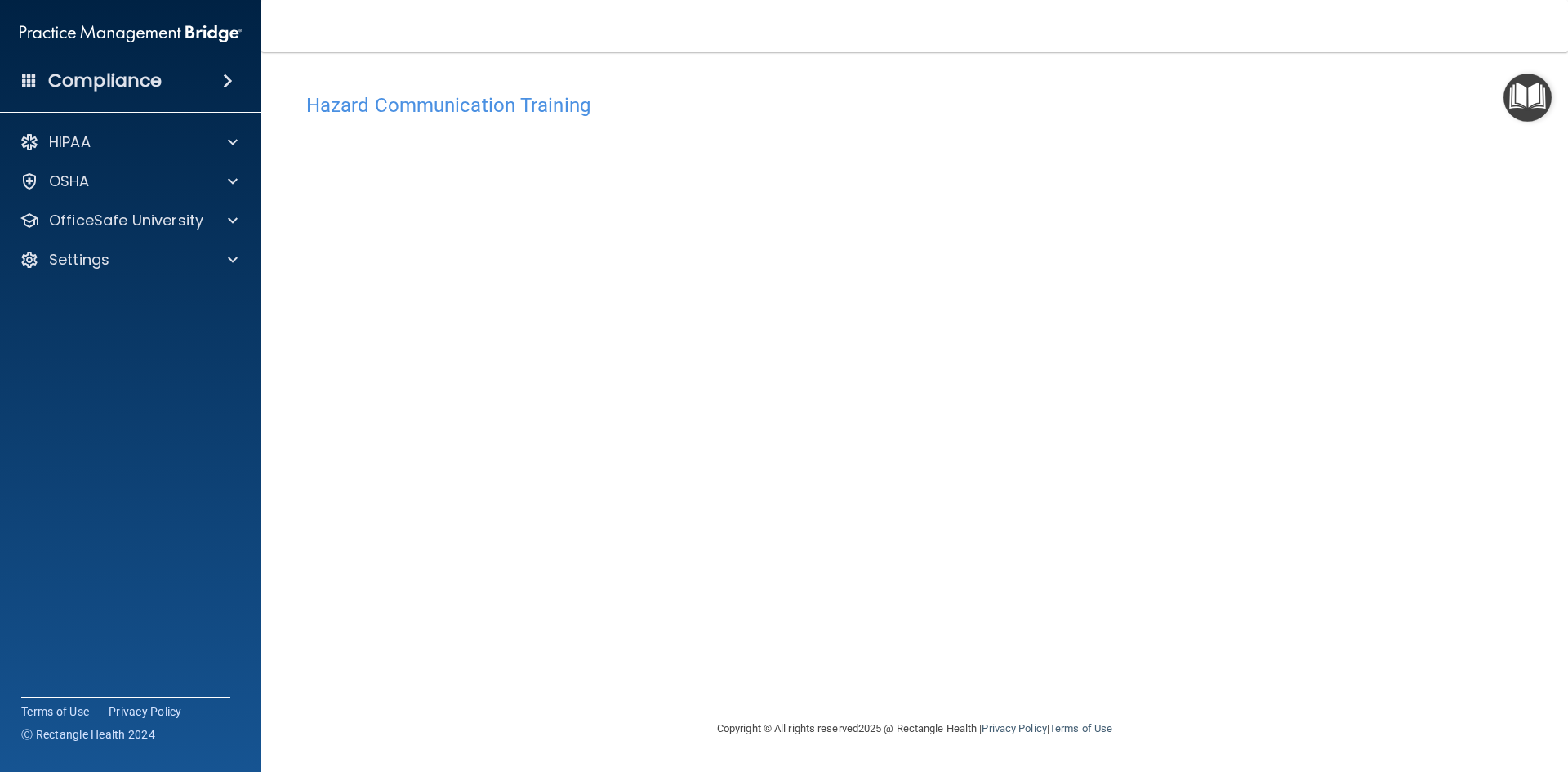
click at [1251, 449] on div "Hazard Communication Training This course doesn’t expire until 05/30/2025. Are …" at bounding box center [914, 401] width 1242 height 634
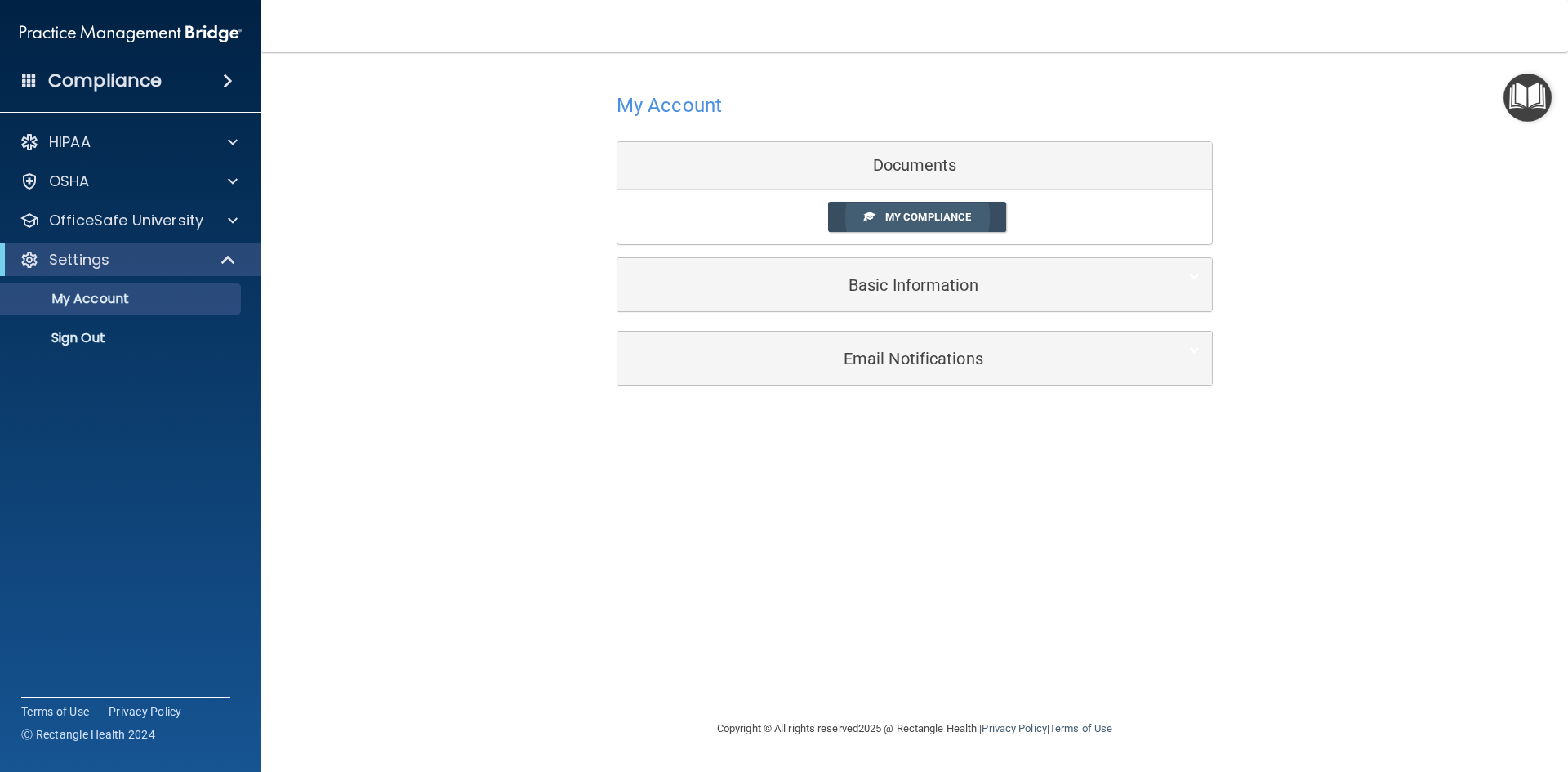
click at [919, 213] on span "My Compliance" at bounding box center [928, 217] width 86 height 12
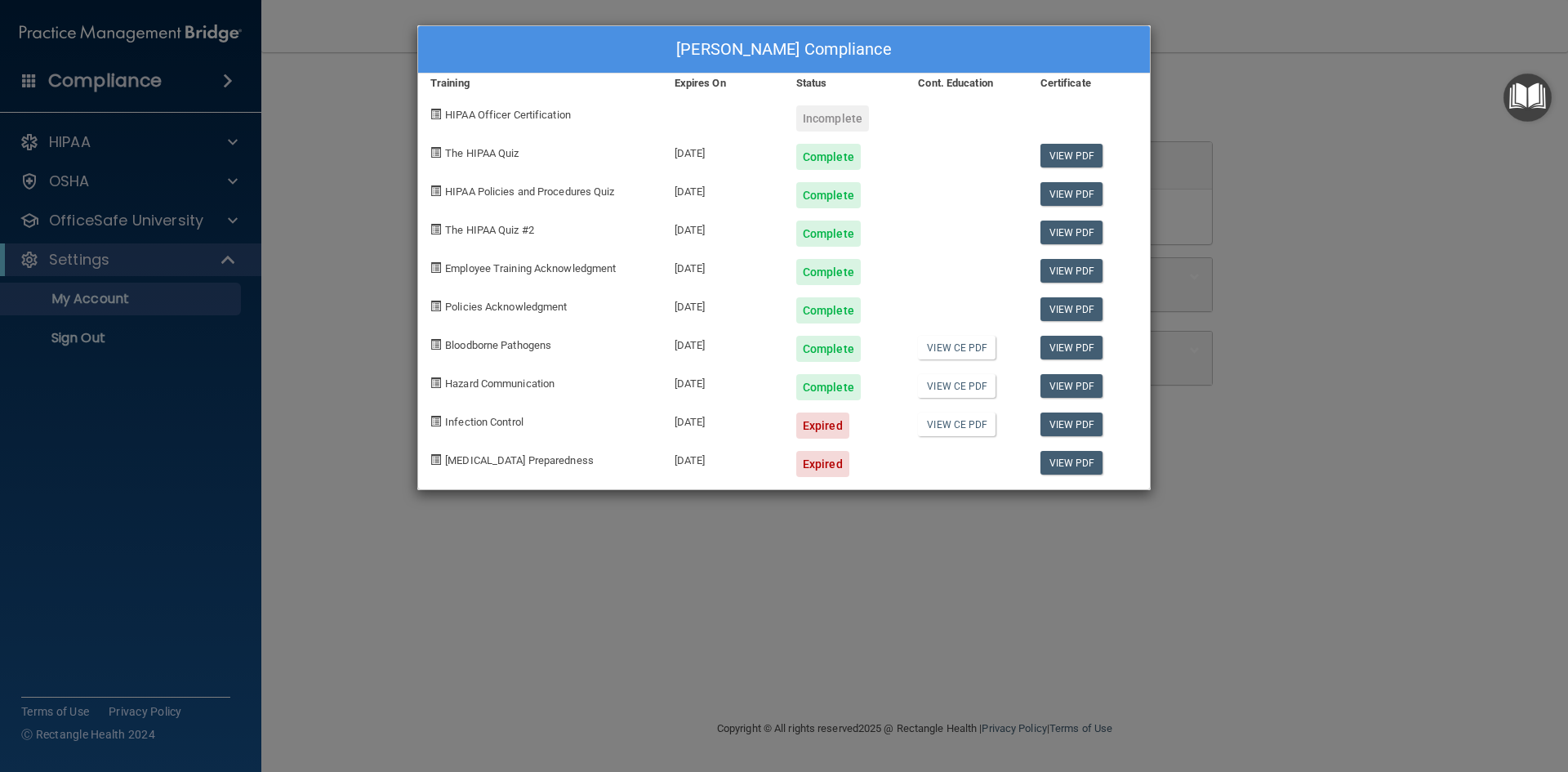
click at [817, 431] on div "Expired" at bounding box center [822, 425] width 53 height 26
click at [1088, 154] on link "View PDF" at bounding box center [1072, 155] width 63 height 24
click at [809, 197] on div "Complete" at bounding box center [828, 195] width 65 height 26
click at [1069, 197] on link "View PDF" at bounding box center [1072, 194] width 63 height 24
click at [1086, 226] on link "View PDF" at bounding box center [1072, 233] width 63 height 24
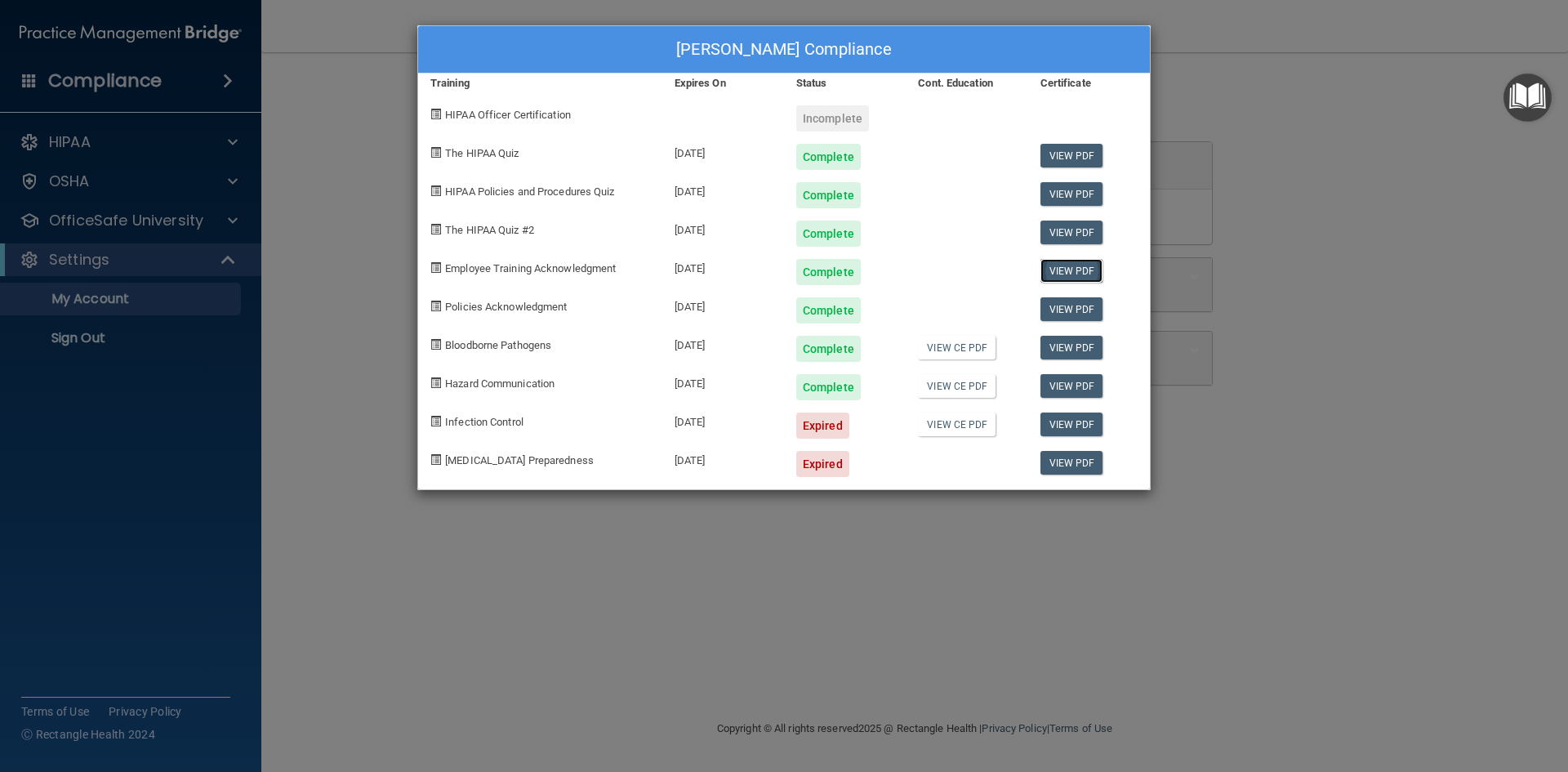
click at [1091, 268] on link "View PDF" at bounding box center [1072, 271] width 63 height 24
click at [1067, 307] on link "View PDF" at bounding box center [1072, 309] width 63 height 24
click at [1070, 344] on link "View PDF" at bounding box center [1072, 347] width 63 height 24
click at [1069, 387] on link "View PDF" at bounding box center [1072, 386] width 63 height 24
click at [585, 651] on div "Jinna Mitchell's Compliance Training Expires On Status Cont. Education Certific…" at bounding box center [784, 386] width 1568 height 772
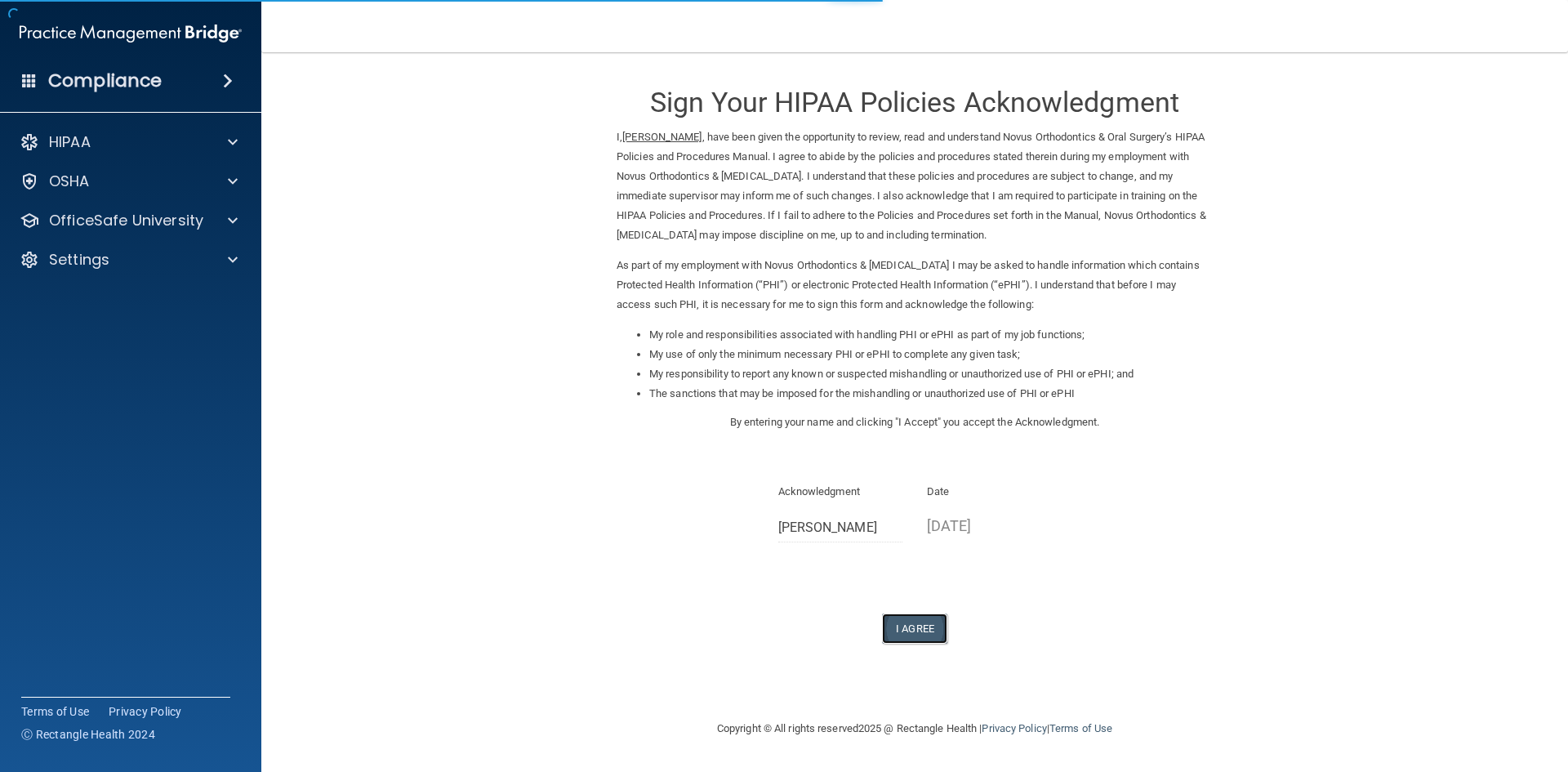
click at [927, 621] on button "I Agree" at bounding box center [914, 628] width 66 height 30
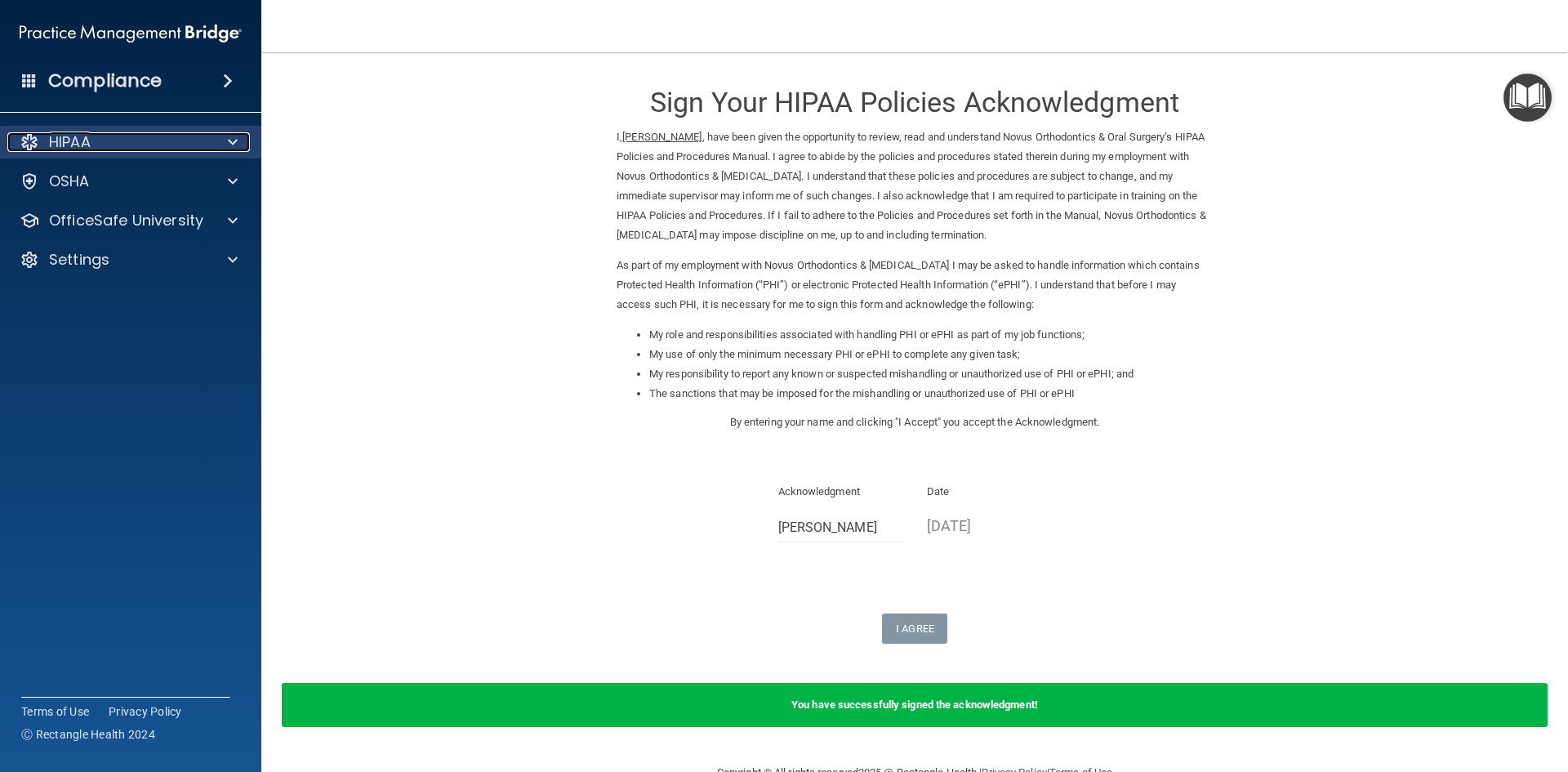
click at [247, 142] on div at bounding box center [230, 142] width 41 height 20
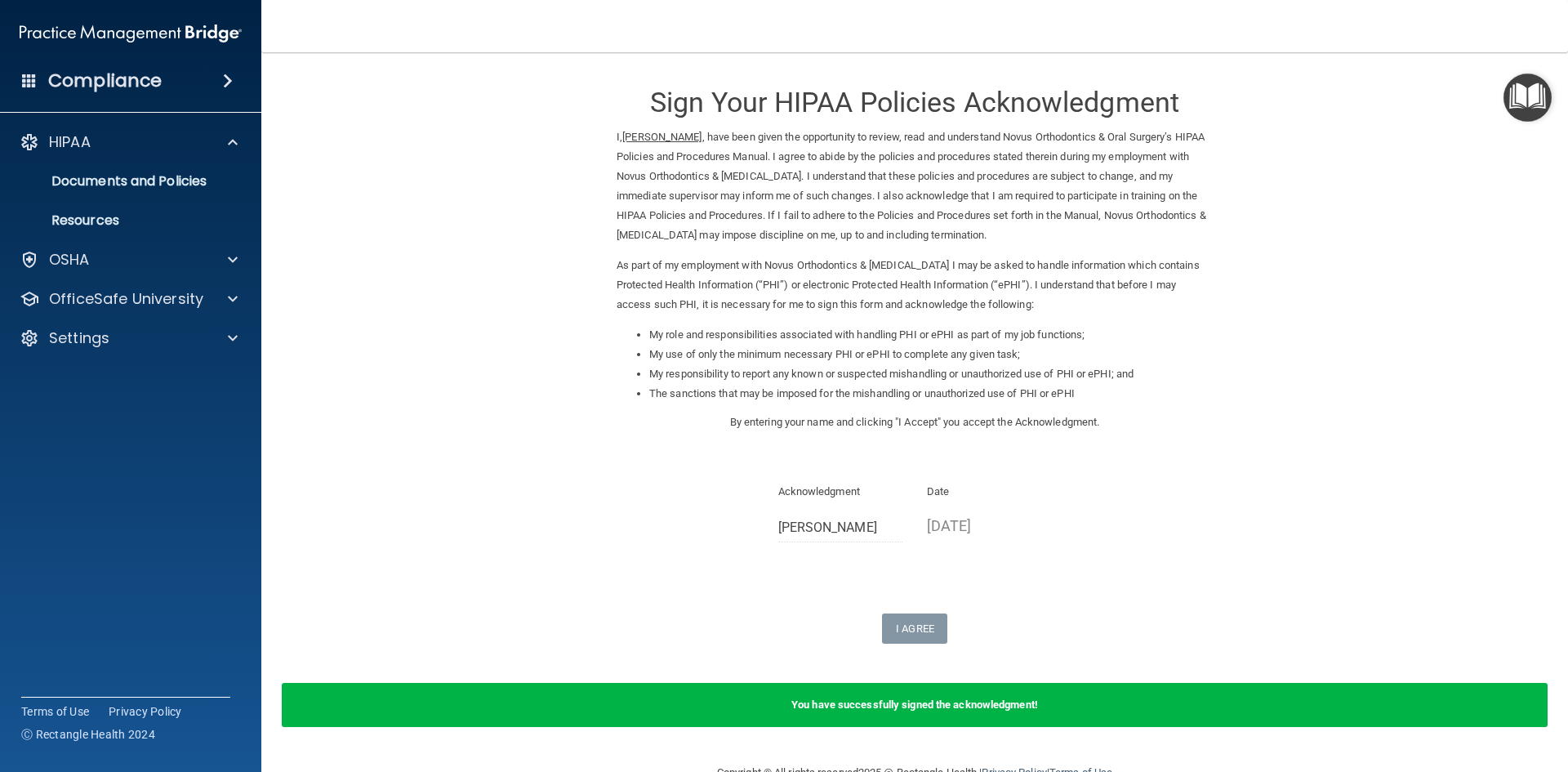
click at [1522, 89] on img "Open Resource Center" at bounding box center [1527, 97] width 48 height 48
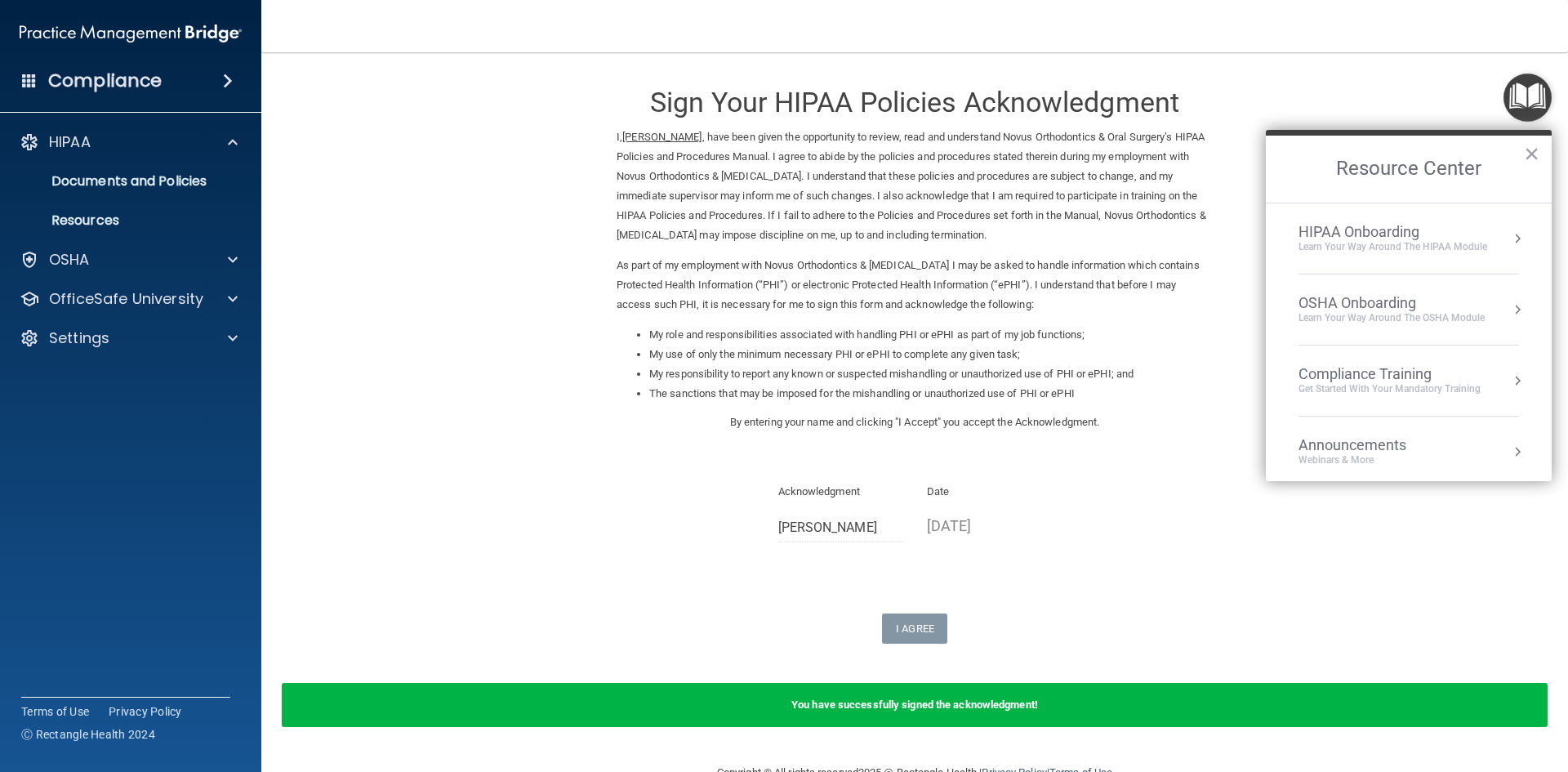
click at [1533, 93] on img "Open Resource Center" at bounding box center [1527, 97] width 48 height 48
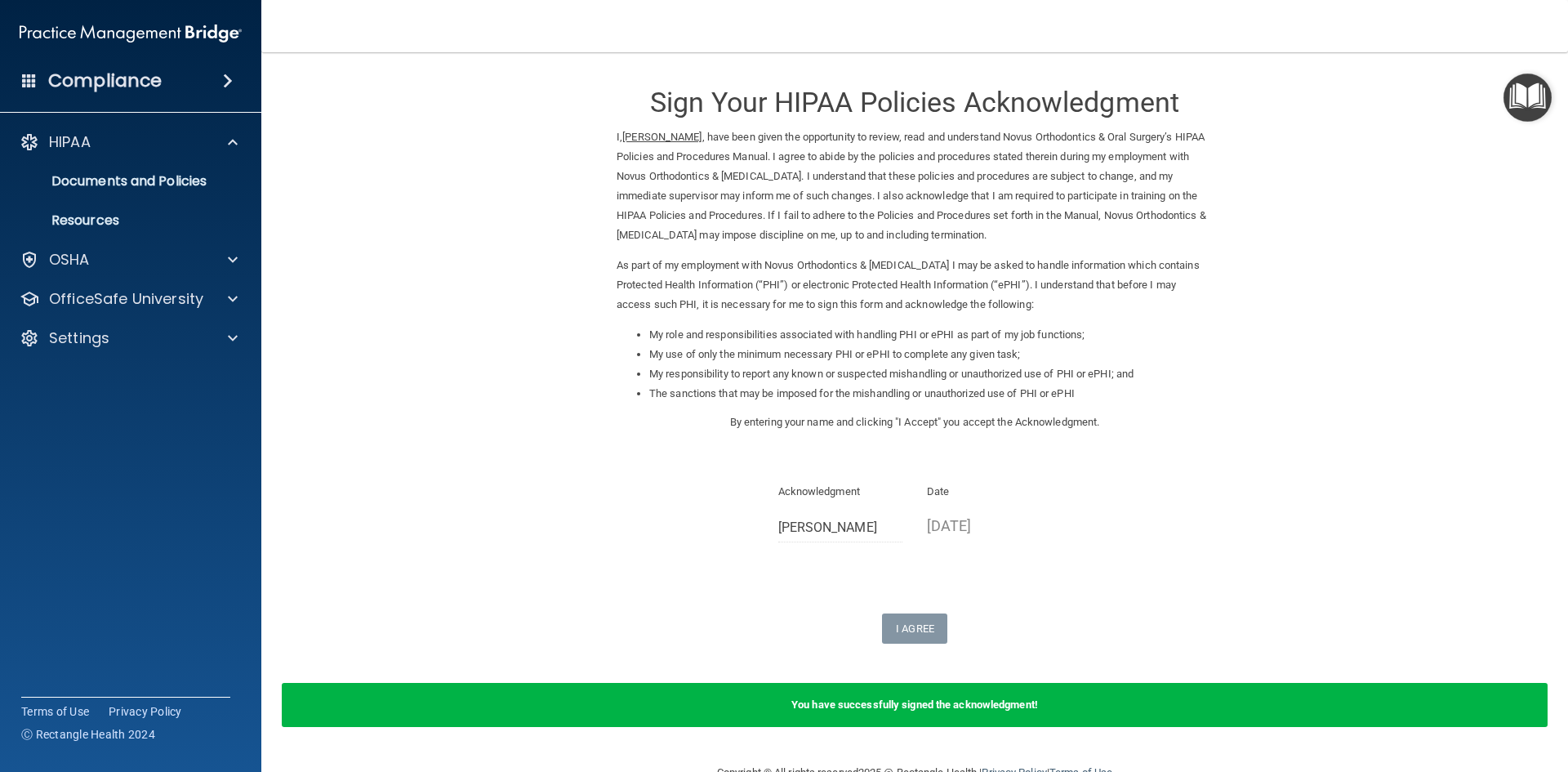
click at [1550, 92] on img "Open Resource Center" at bounding box center [1527, 97] width 48 height 48
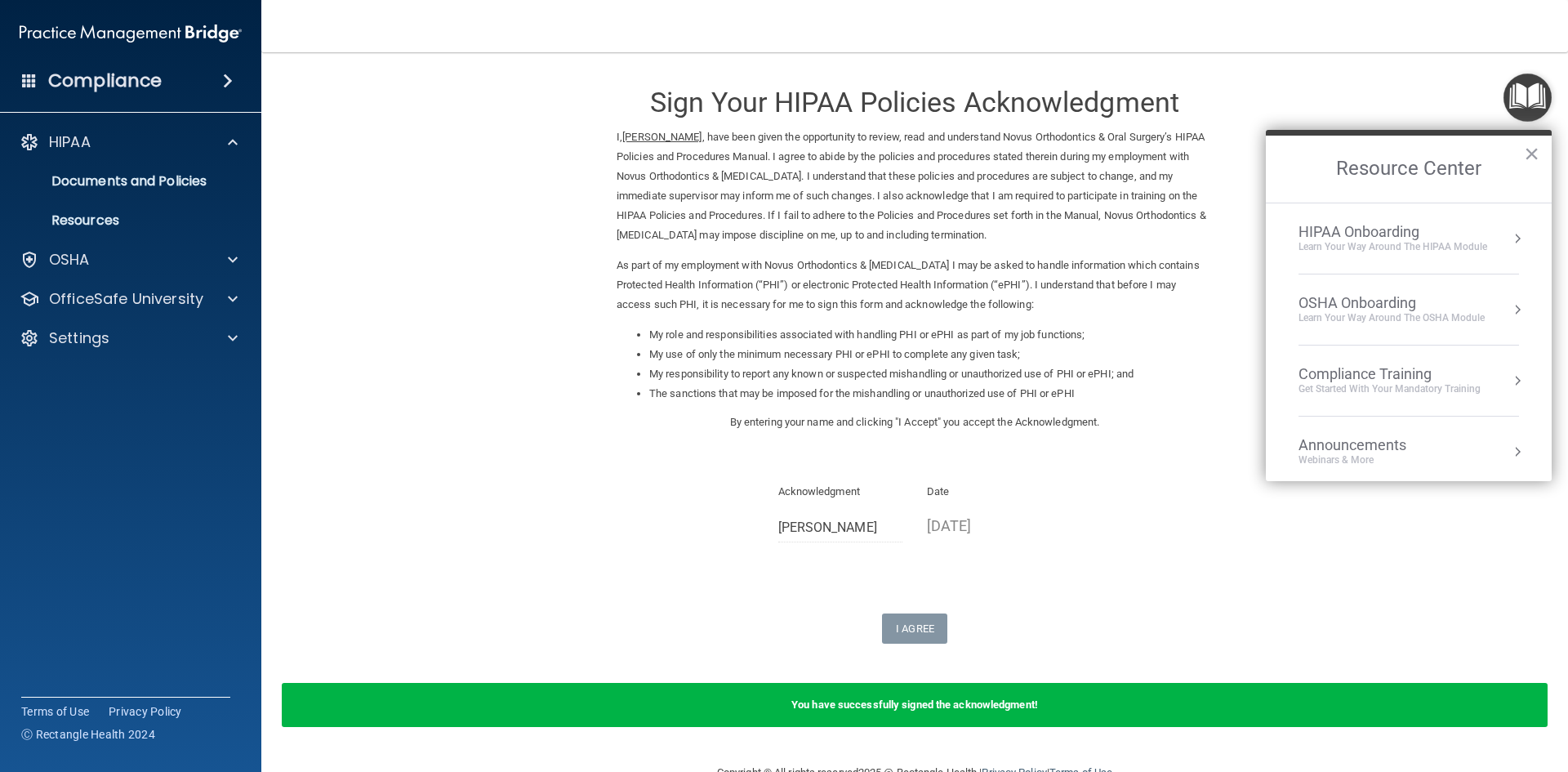
click at [1457, 385] on div "Get Started with your mandatory training" at bounding box center [1389, 389] width 182 height 14
click at [1435, 228] on div "HIPAA Training for Members" at bounding box center [1369, 230] width 182 height 15
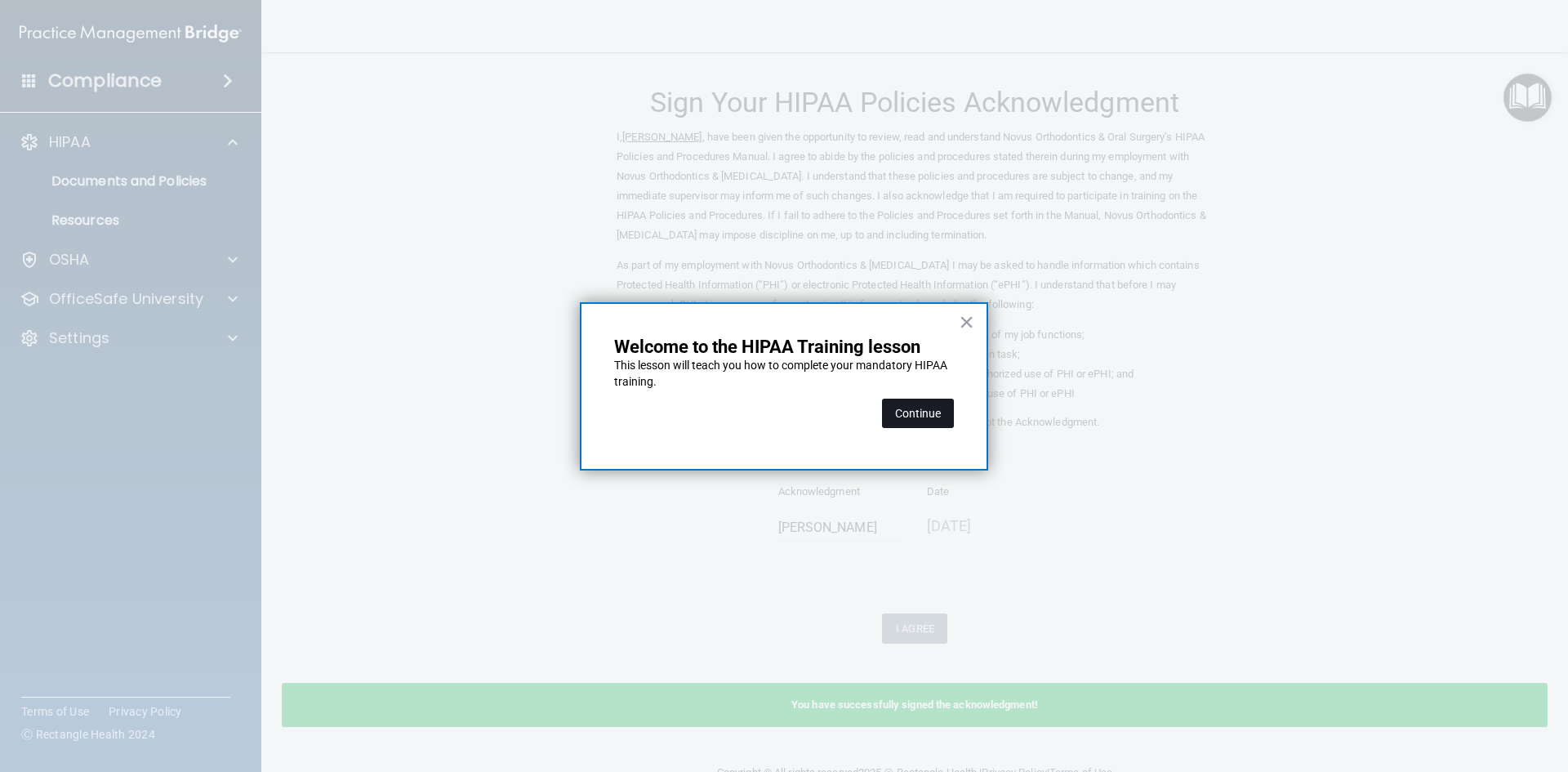
click at [932, 417] on button "Continue" at bounding box center [917, 414] width 72 height 30
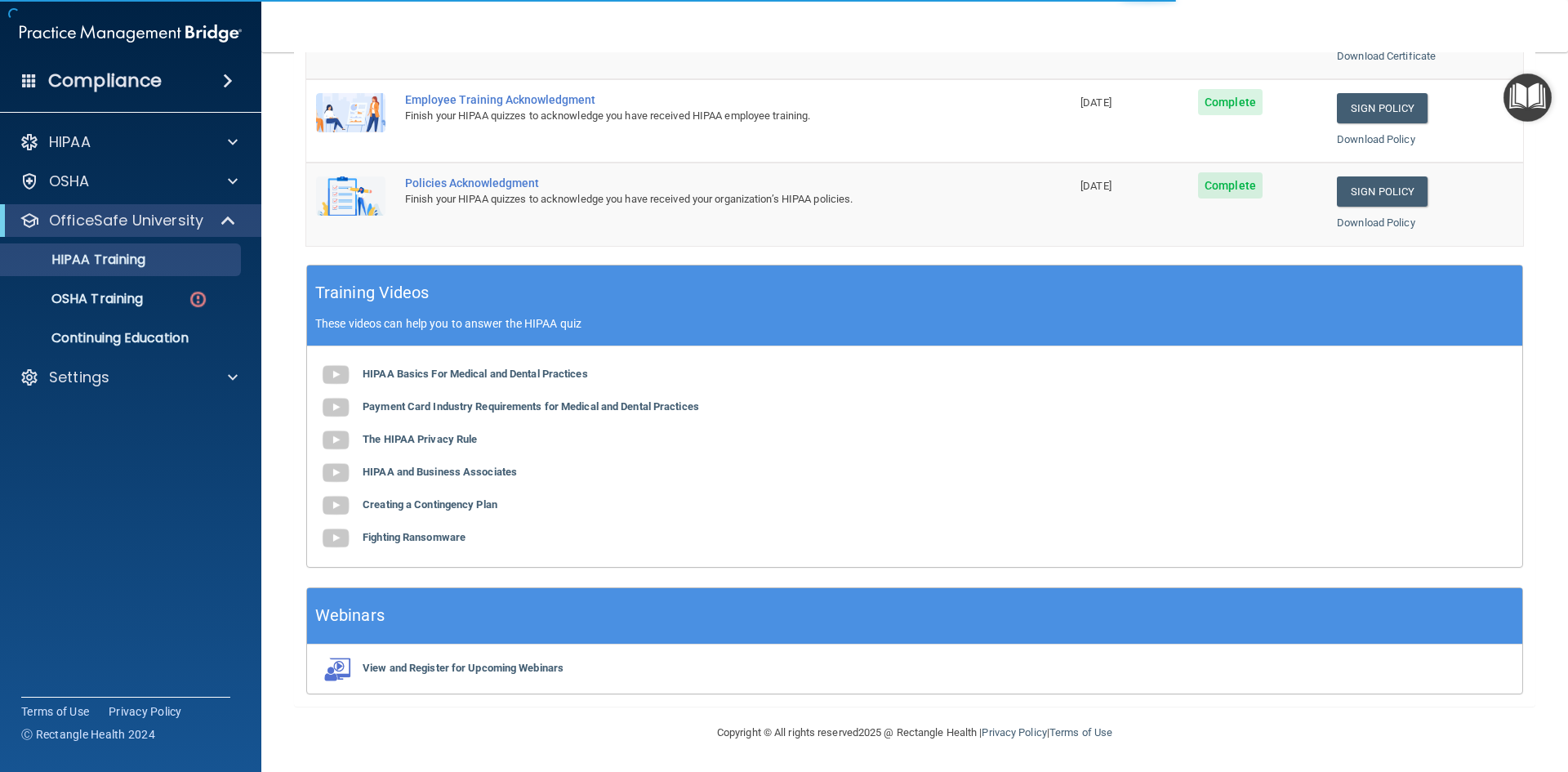
scroll to position [126, 0]
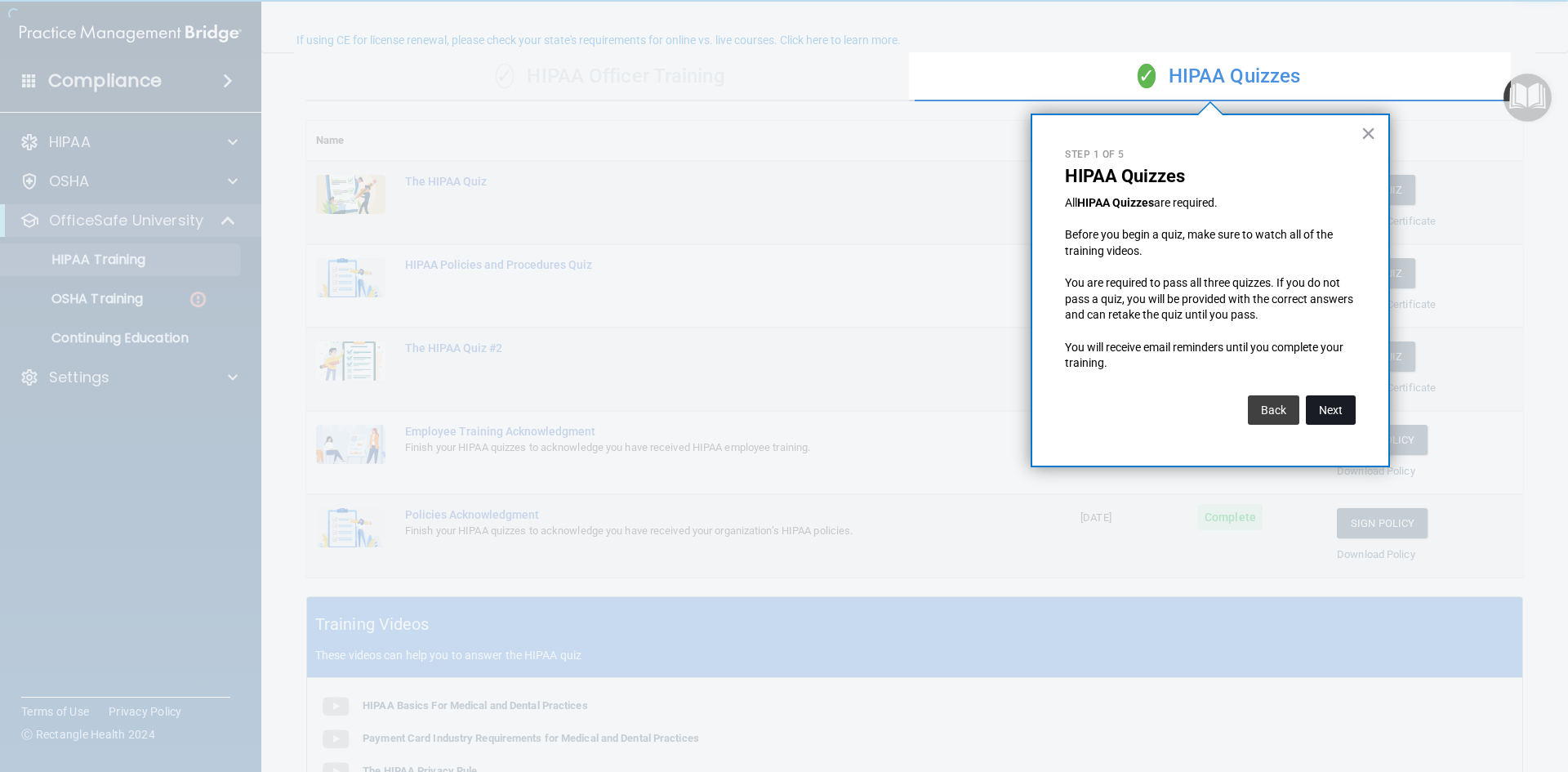
click at [1341, 401] on button "Next" at bounding box center [1330, 410] width 50 height 30
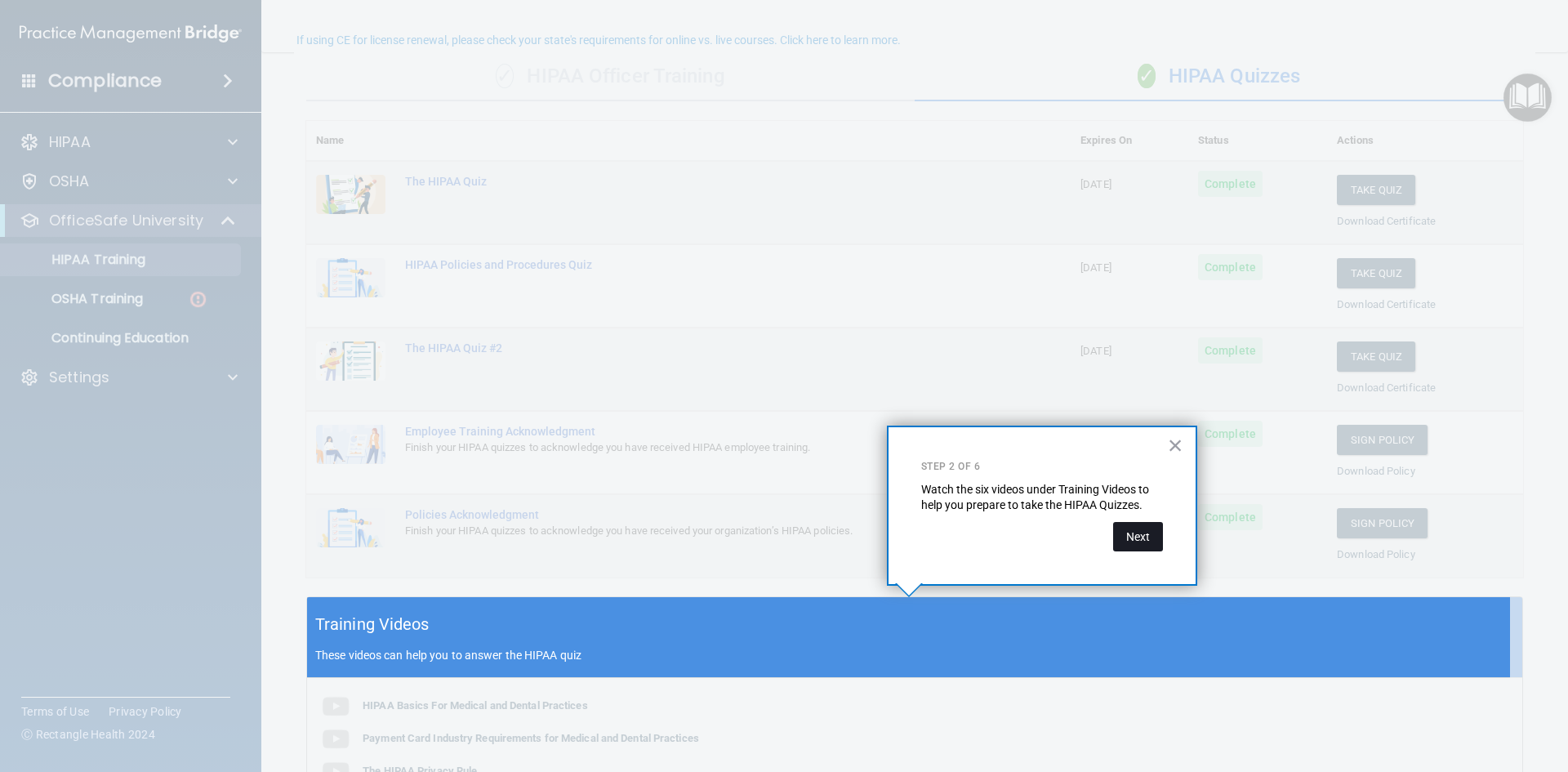
click at [1142, 535] on button "Next" at bounding box center [1138, 536] width 50 height 30
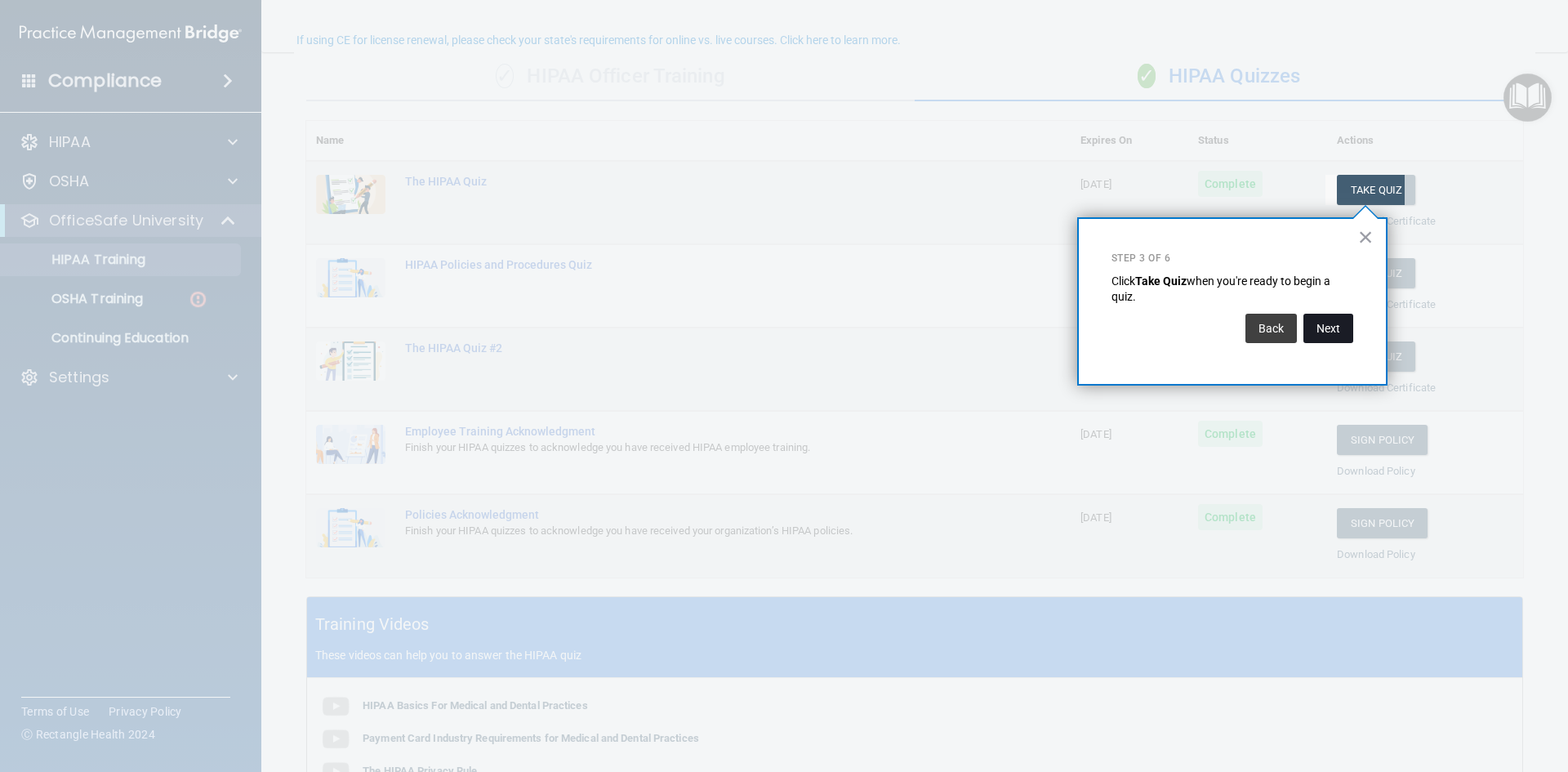
click at [1337, 328] on button "Next" at bounding box center [1328, 328] width 50 height 30
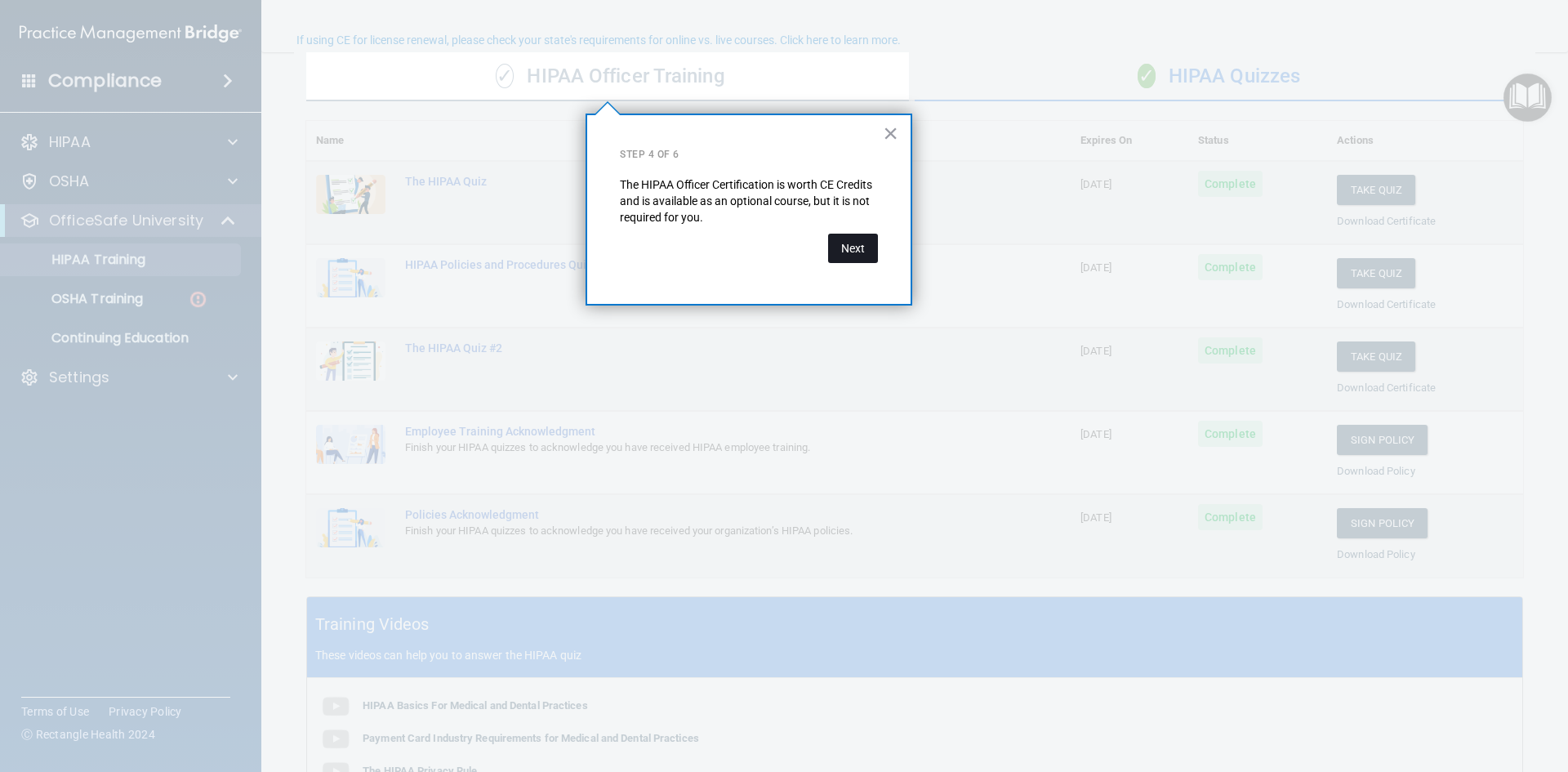
click at [864, 249] on button "Next" at bounding box center [853, 249] width 50 height 30
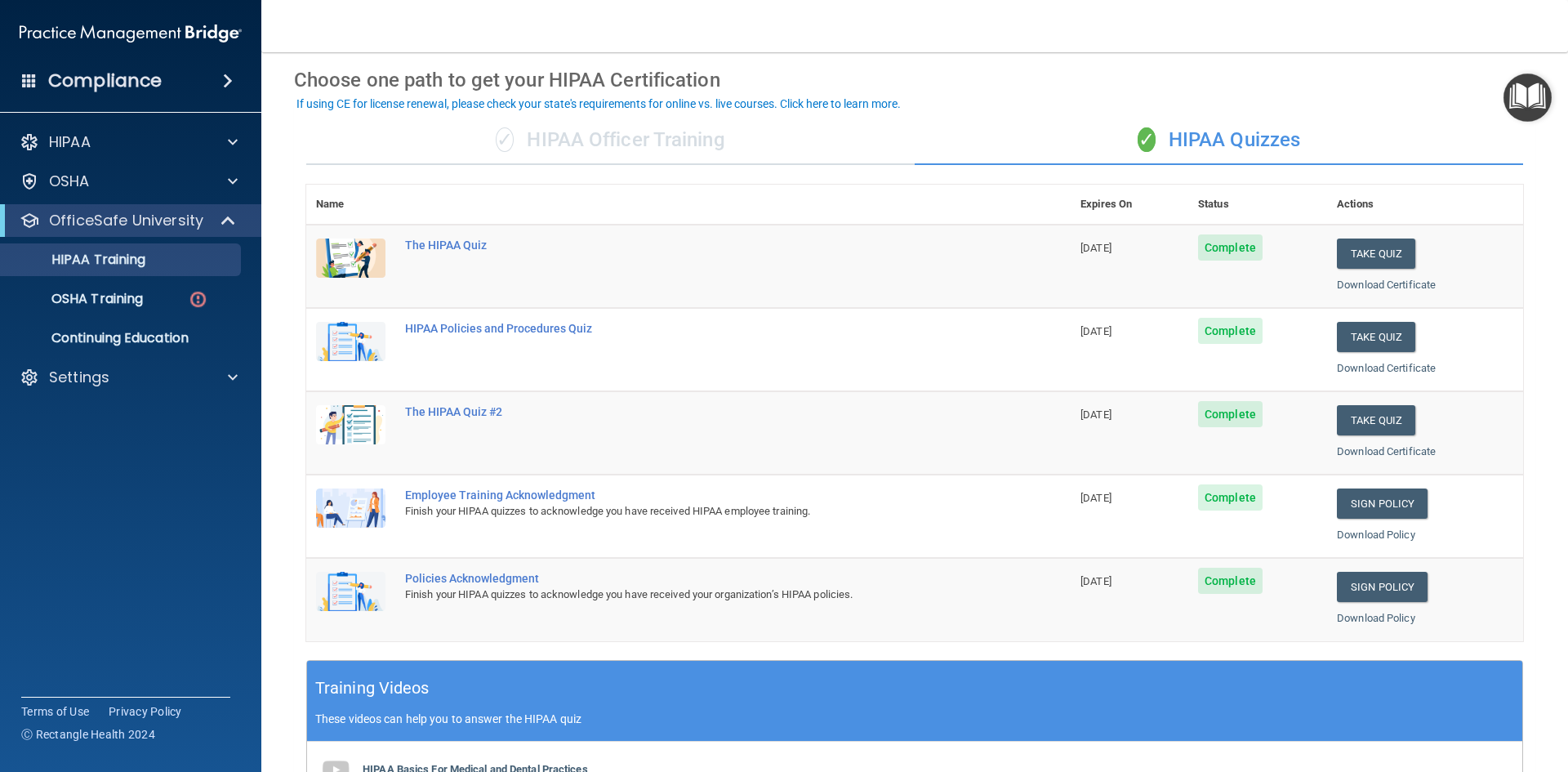
scroll to position [408, 0]
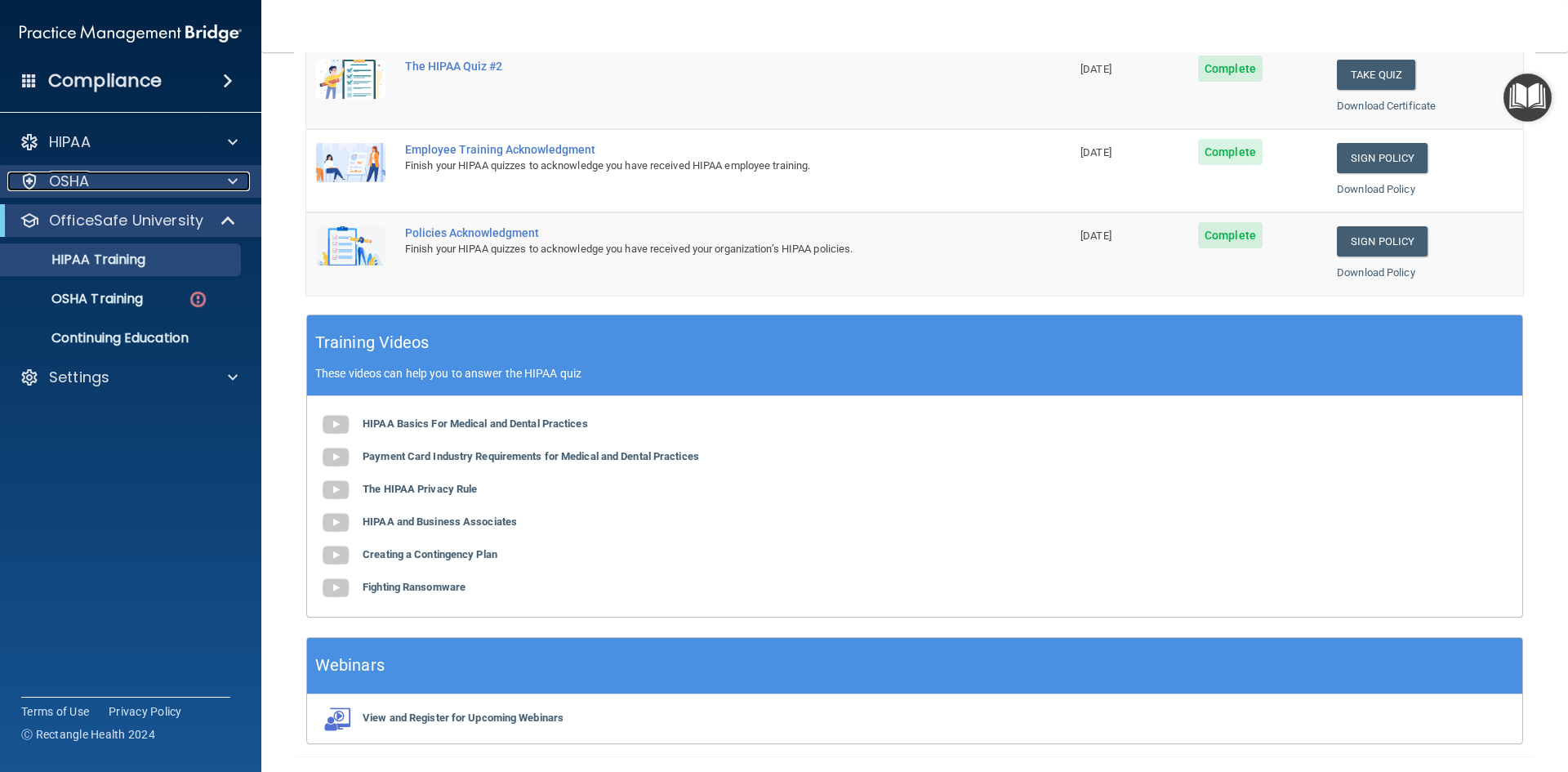
click at [204, 184] on div "OSHA" at bounding box center [108, 181] width 203 height 20
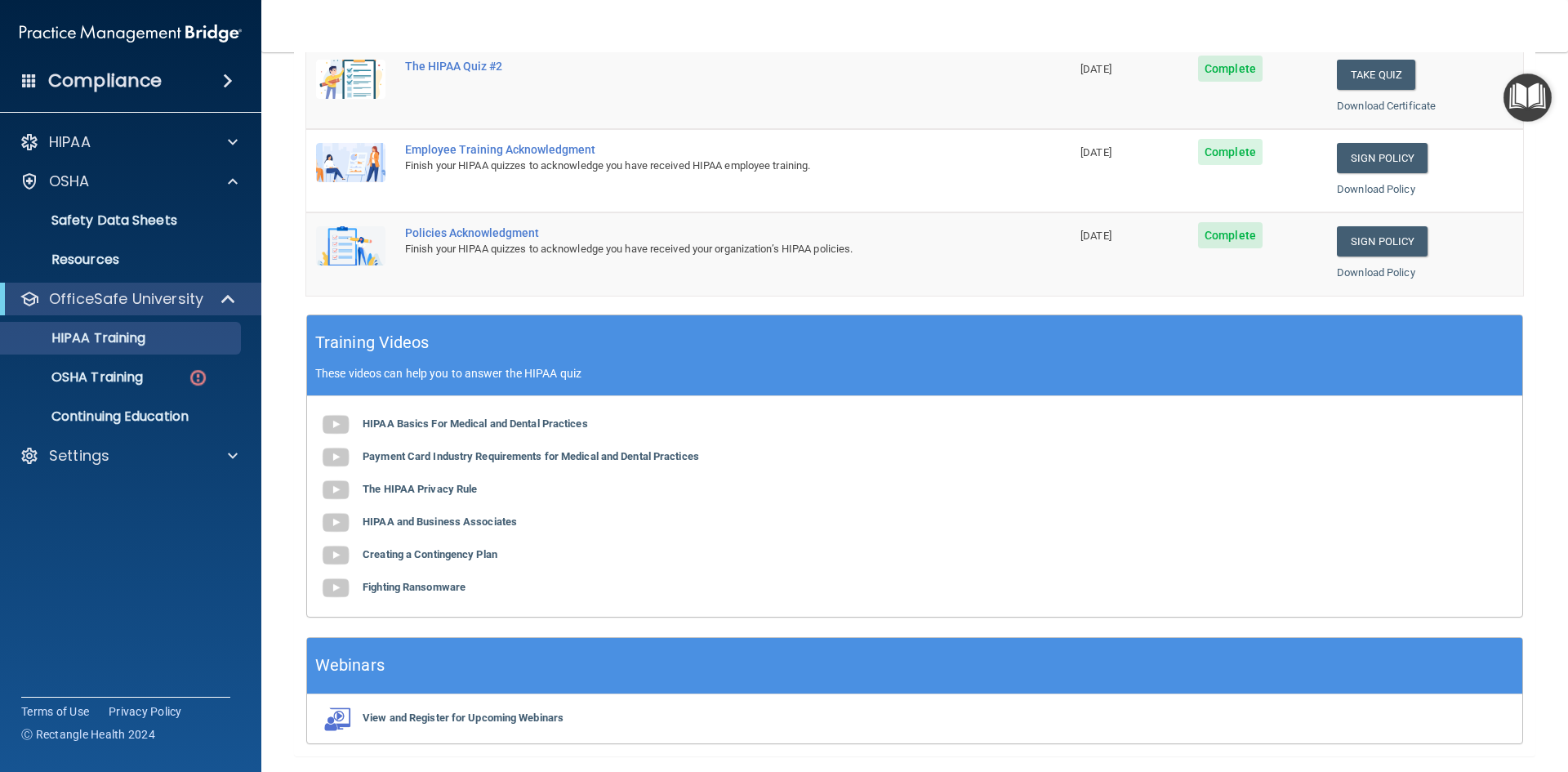
click at [1517, 84] on img "Open Resource Center" at bounding box center [1527, 97] width 48 height 48
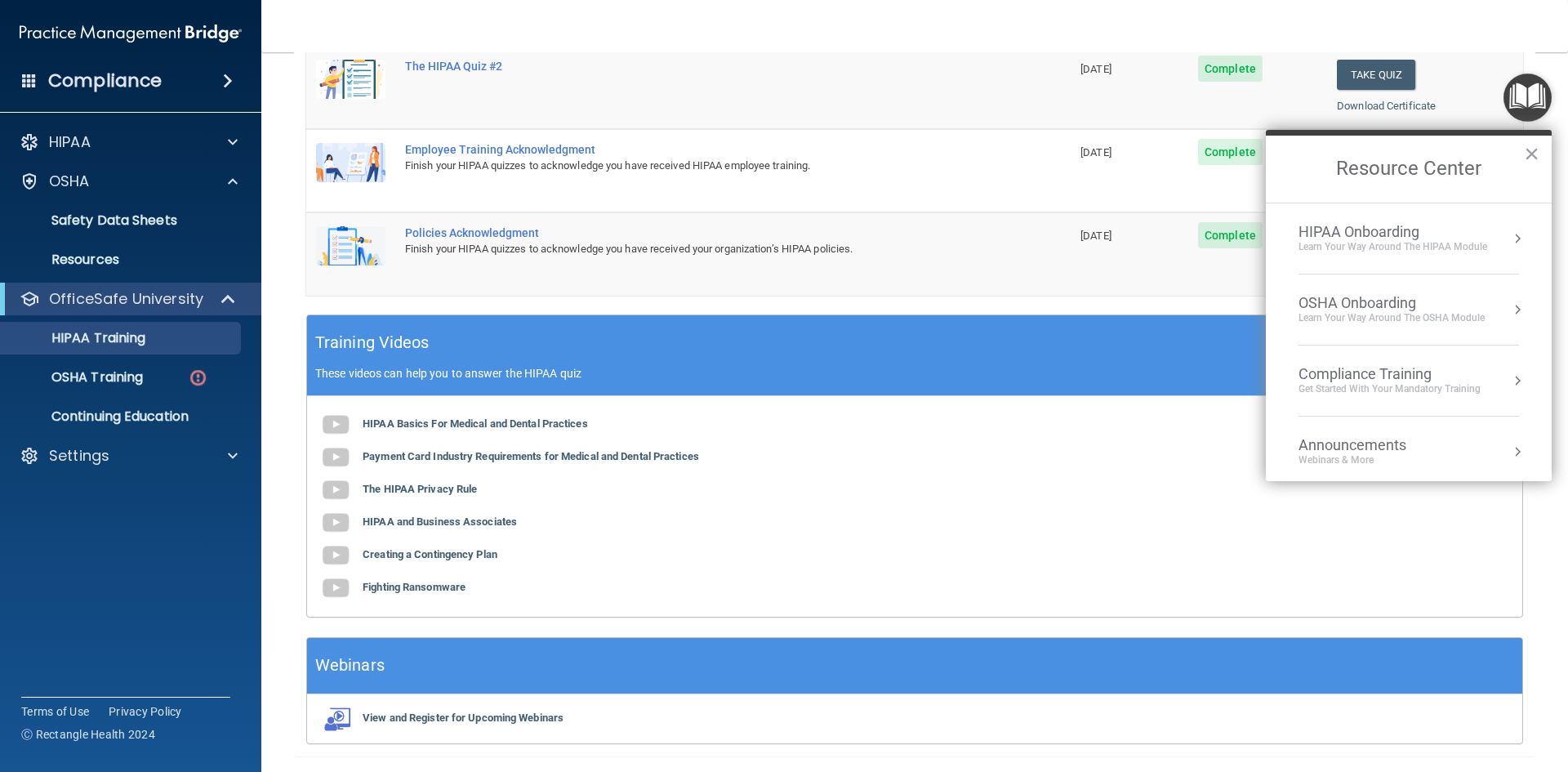
click at [1411, 316] on div "Learn your way around the OSHA module" at bounding box center [1391, 318] width 186 height 14
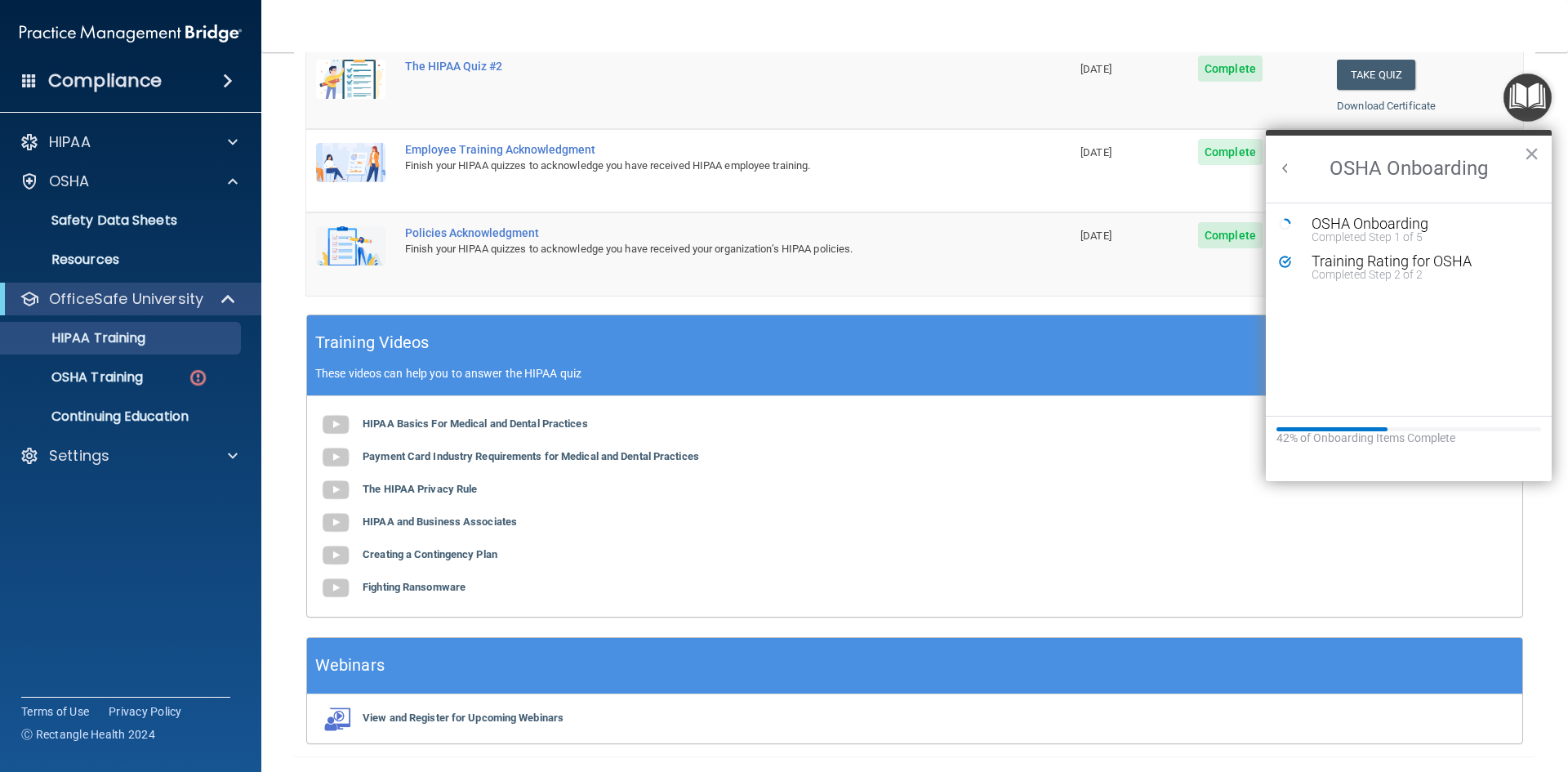
scroll to position [0, 0]
click at [1358, 262] on div "Training Rating for OSHA" at bounding box center [1421, 261] width 219 height 15
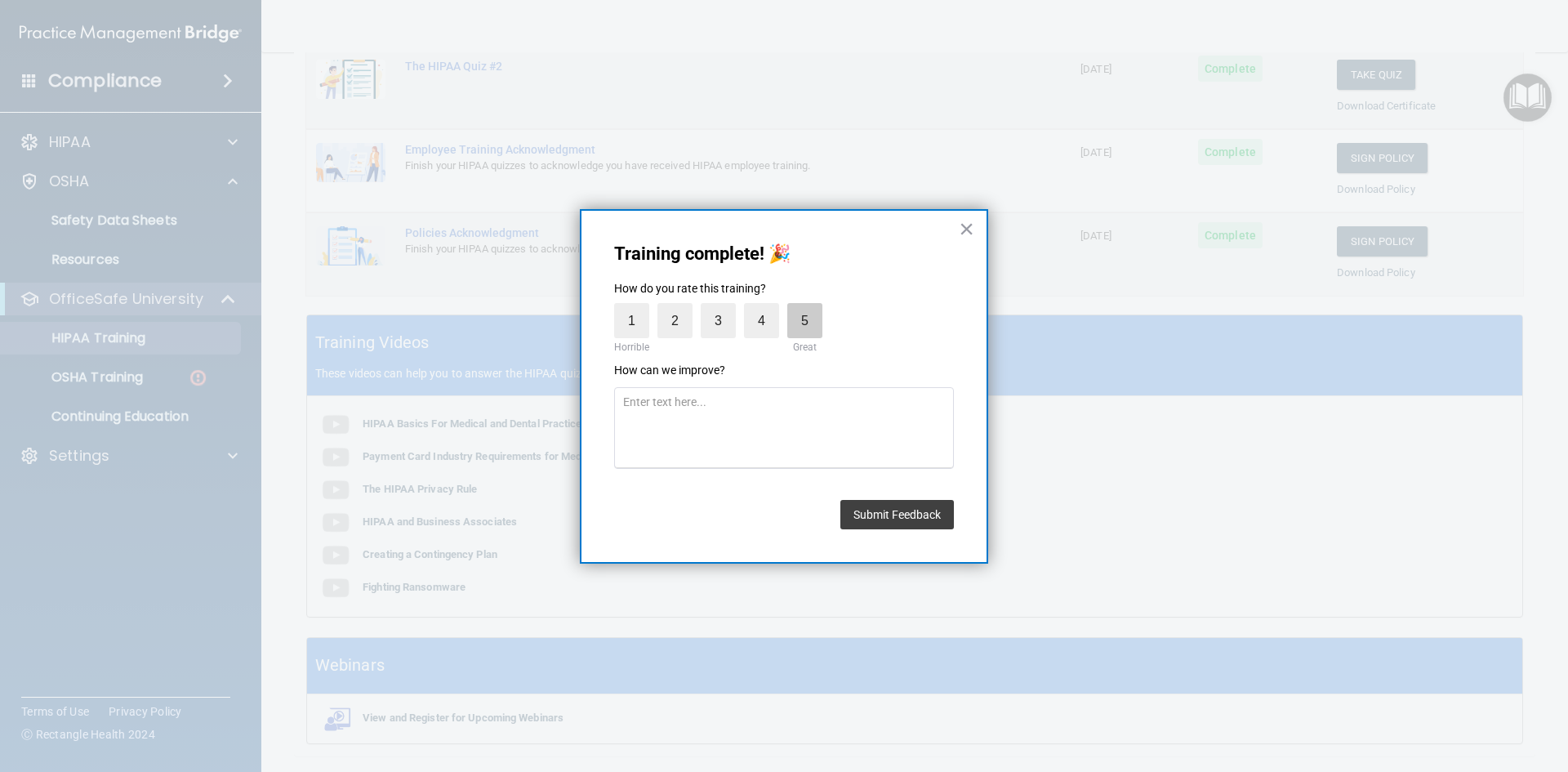
click at [813, 328] on label "5" at bounding box center [804, 320] width 35 height 35
click at [767, 307] on input "5" at bounding box center [767, 307] width 0 height 0
click at [904, 514] on button "Submit Feedback" at bounding box center [897, 514] width 113 height 30
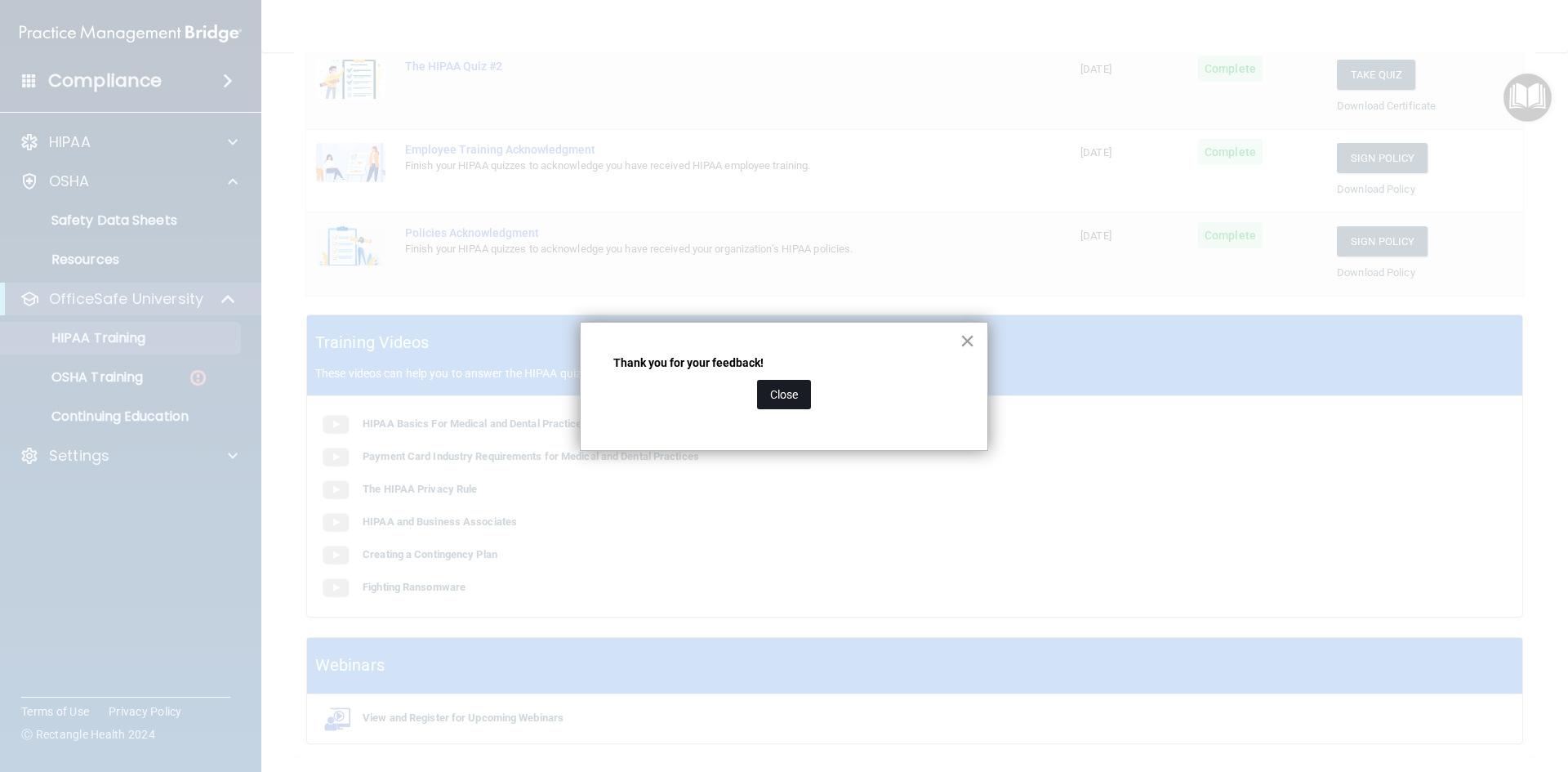
click at [785, 399] on button "Close" at bounding box center [784, 395] width 54 height 30
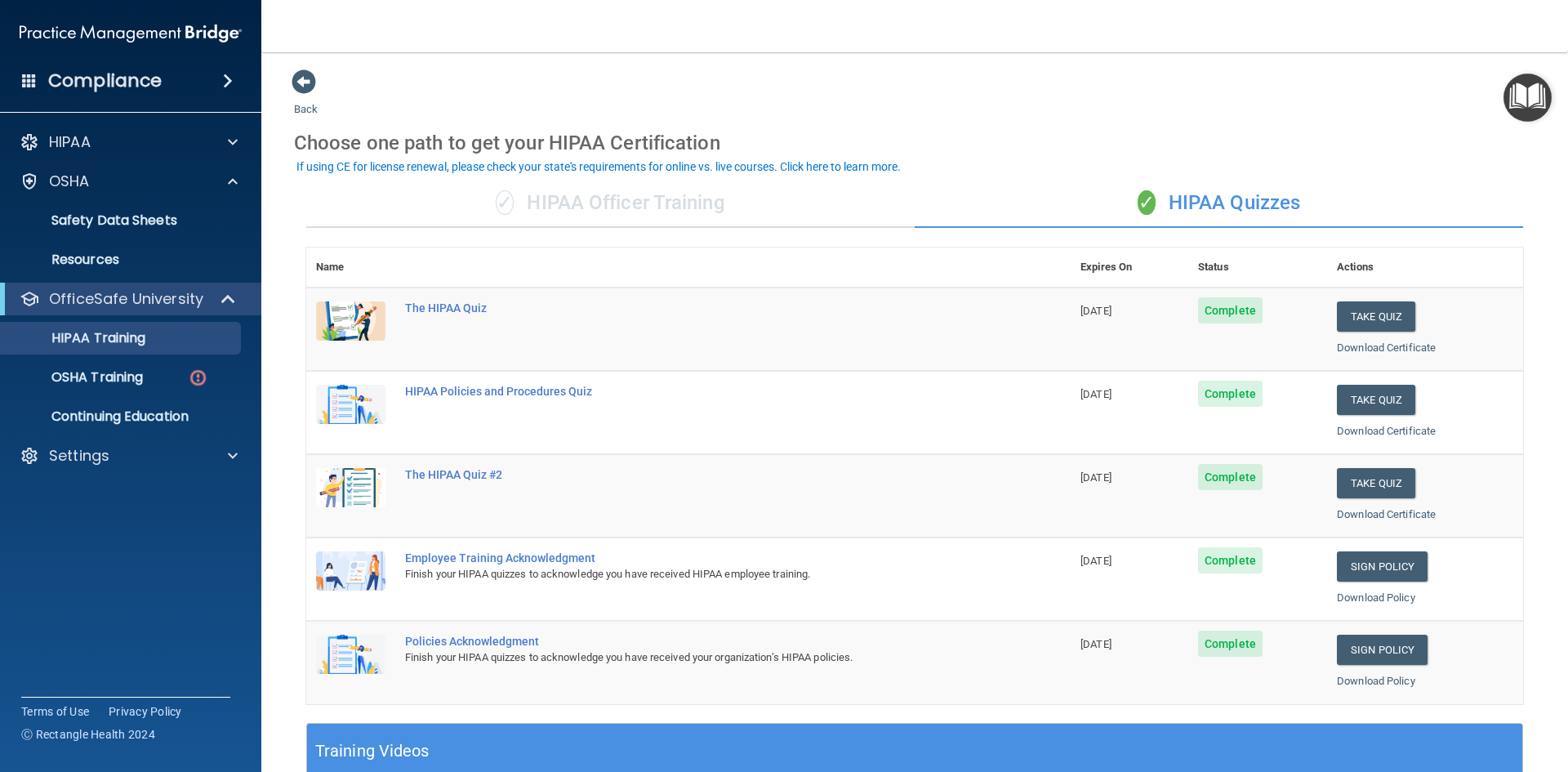
click at [1517, 100] on img "Open Resource Center" at bounding box center [1527, 97] width 48 height 48
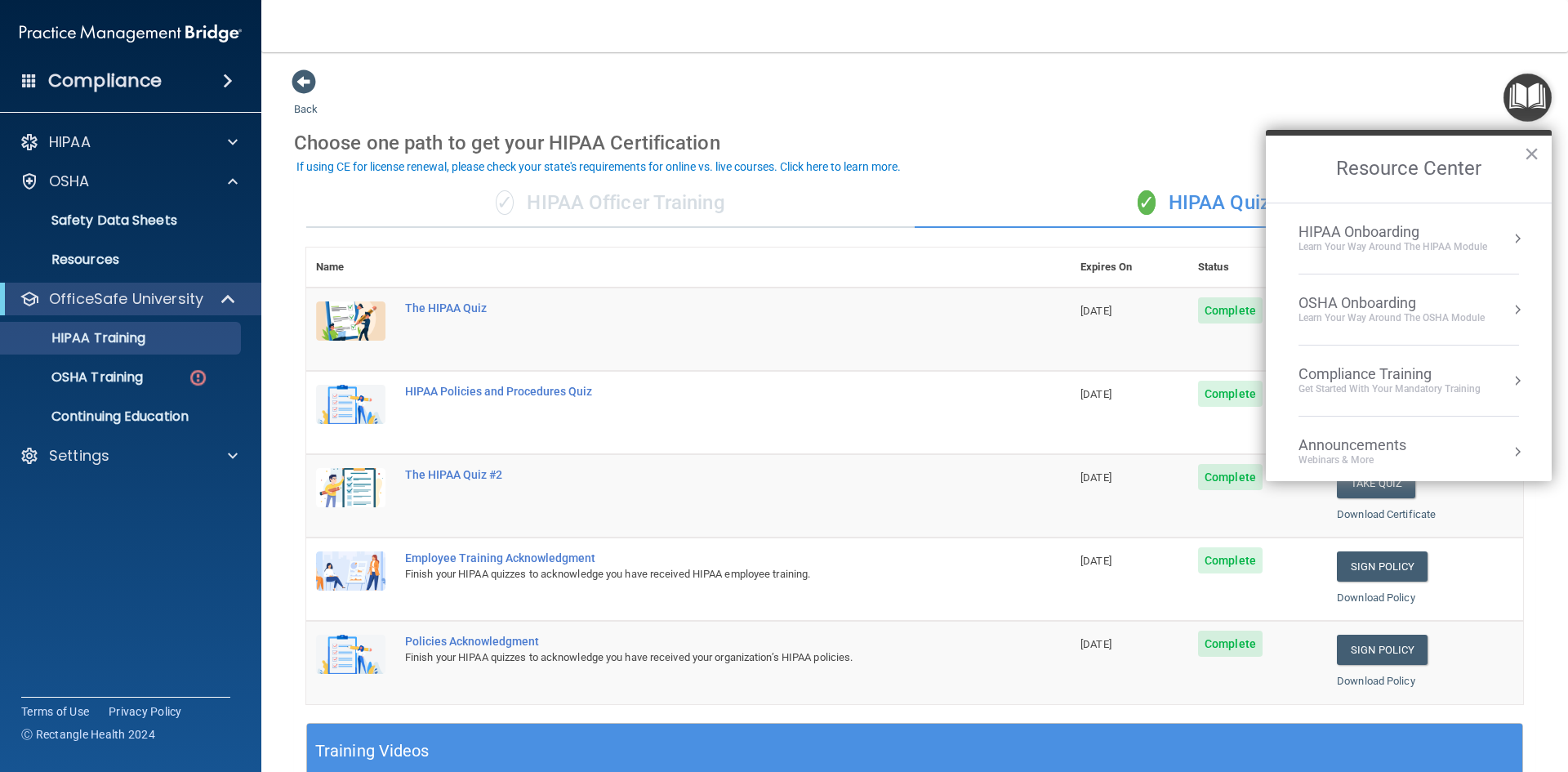
click at [1399, 381] on div "Compliance Training" at bounding box center [1389, 374] width 182 height 18
click at [1351, 264] on div "OSHA Training" at bounding box center [1325, 265] width 94 height 15
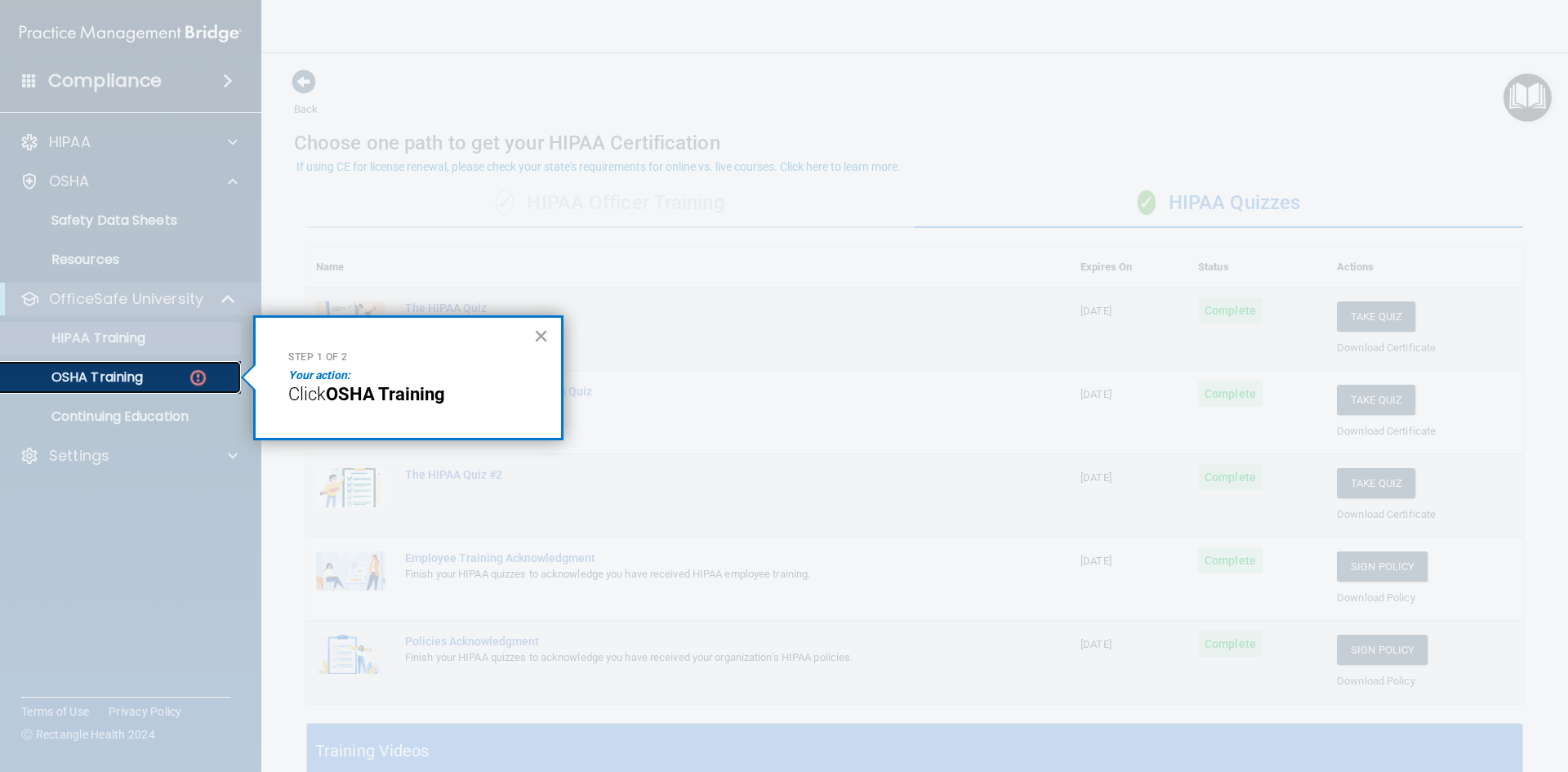
click at [146, 374] on div "OSHA Training" at bounding box center [122, 377] width 223 height 16
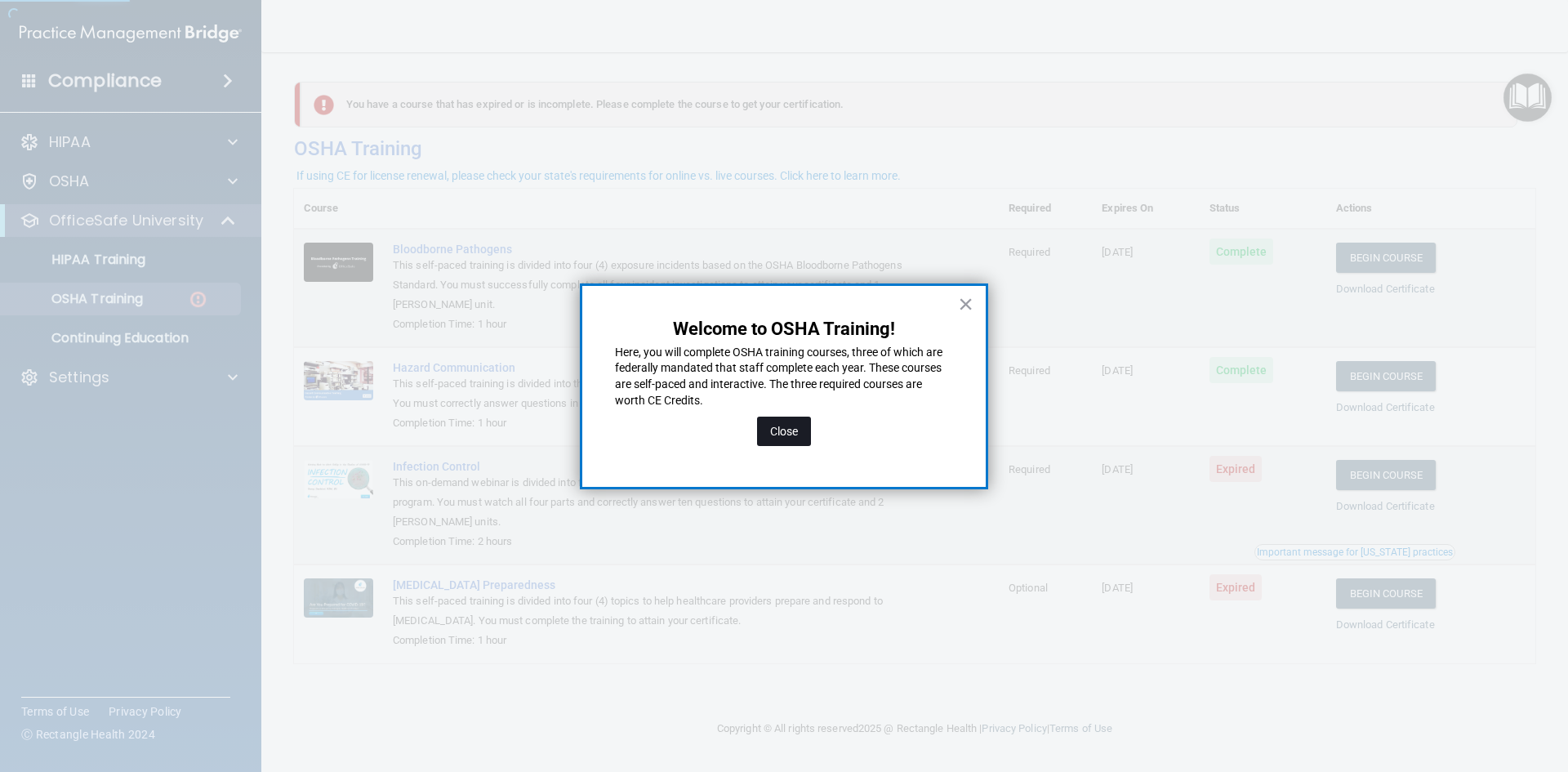
click at [783, 428] on button "Close" at bounding box center [784, 432] width 54 height 30
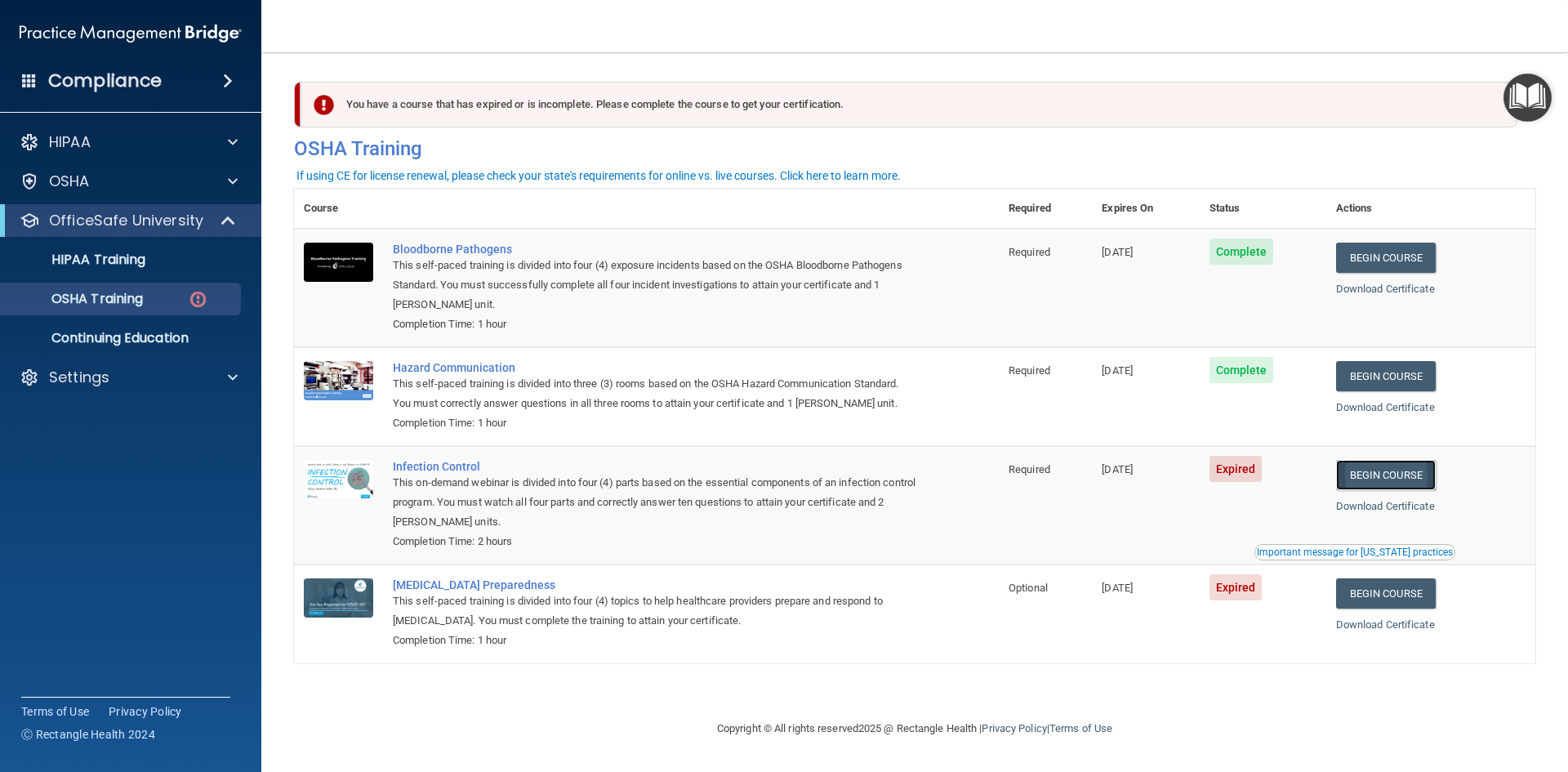
click at [1416, 476] on link "Begin Course" at bounding box center [1386, 475] width 99 height 30
